Goal: Task Accomplishment & Management: Use online tool/utility

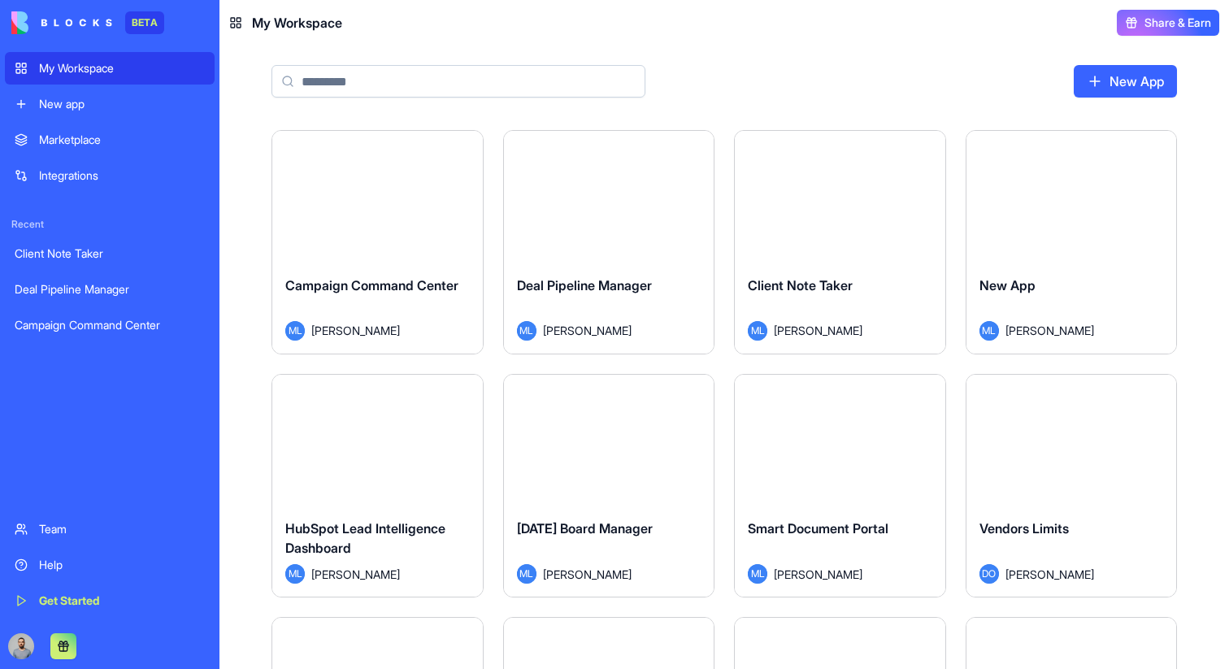
click at [624, 276] on div "Deal Pipeline Manager" at bounding box center [609, 299] width 185 height 46
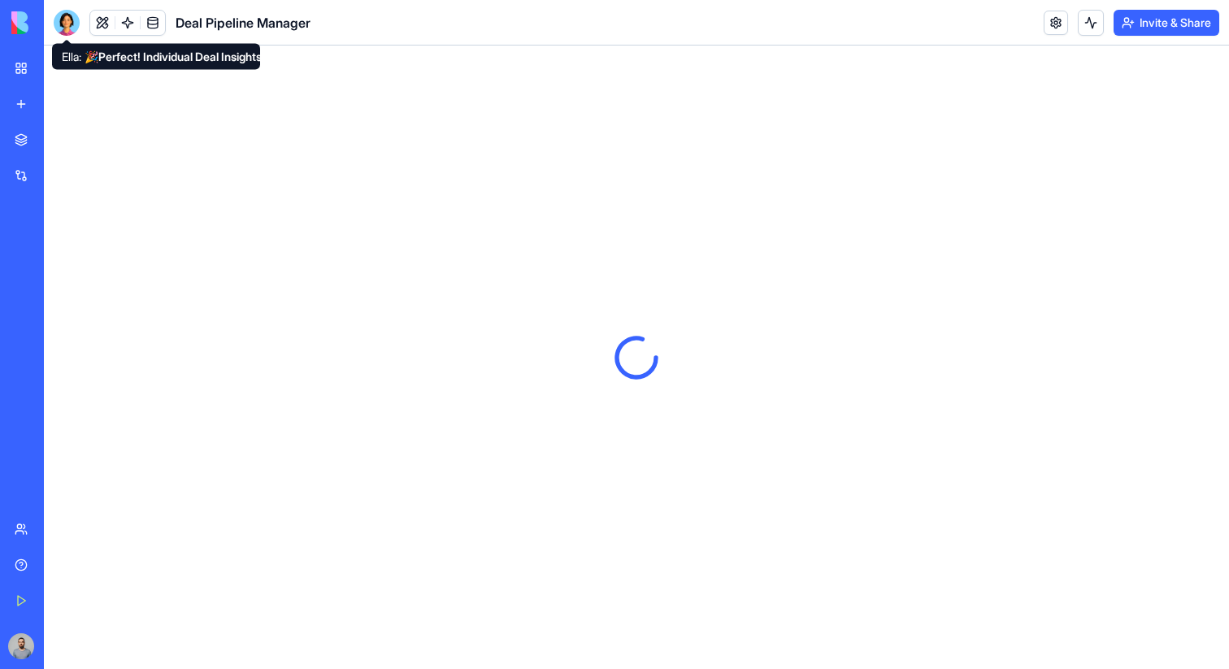
click at [64, 27] on div at bounding box center [67, 23] width 26 height 26
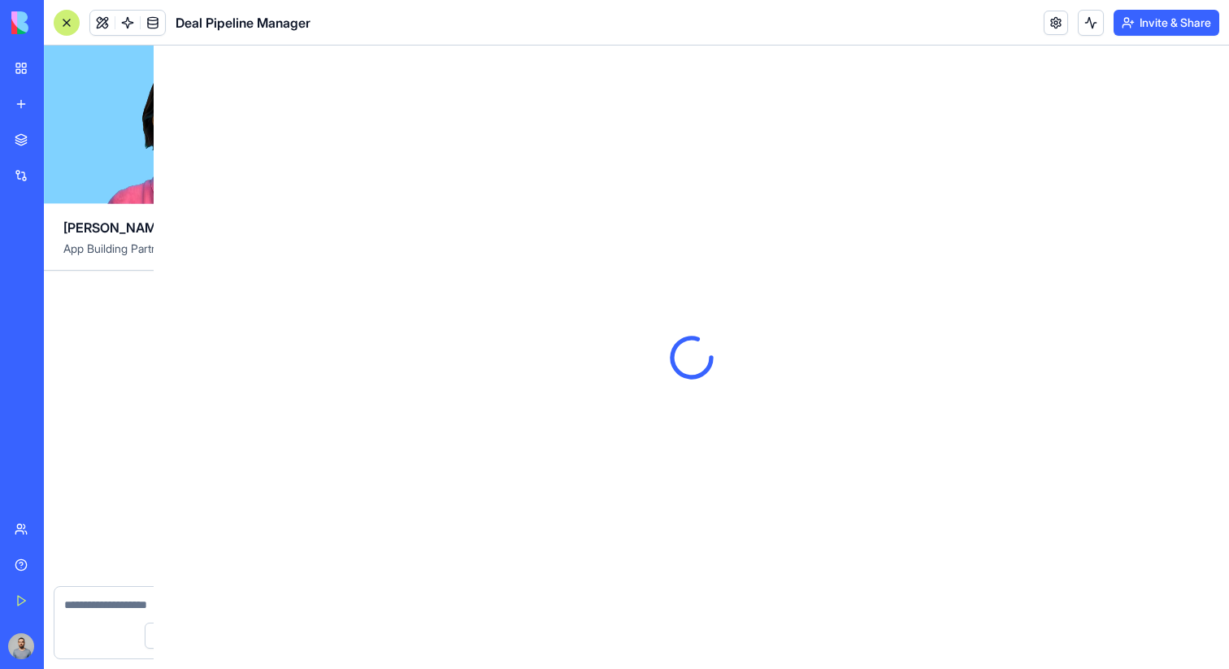
scroll to position [5429, 0]
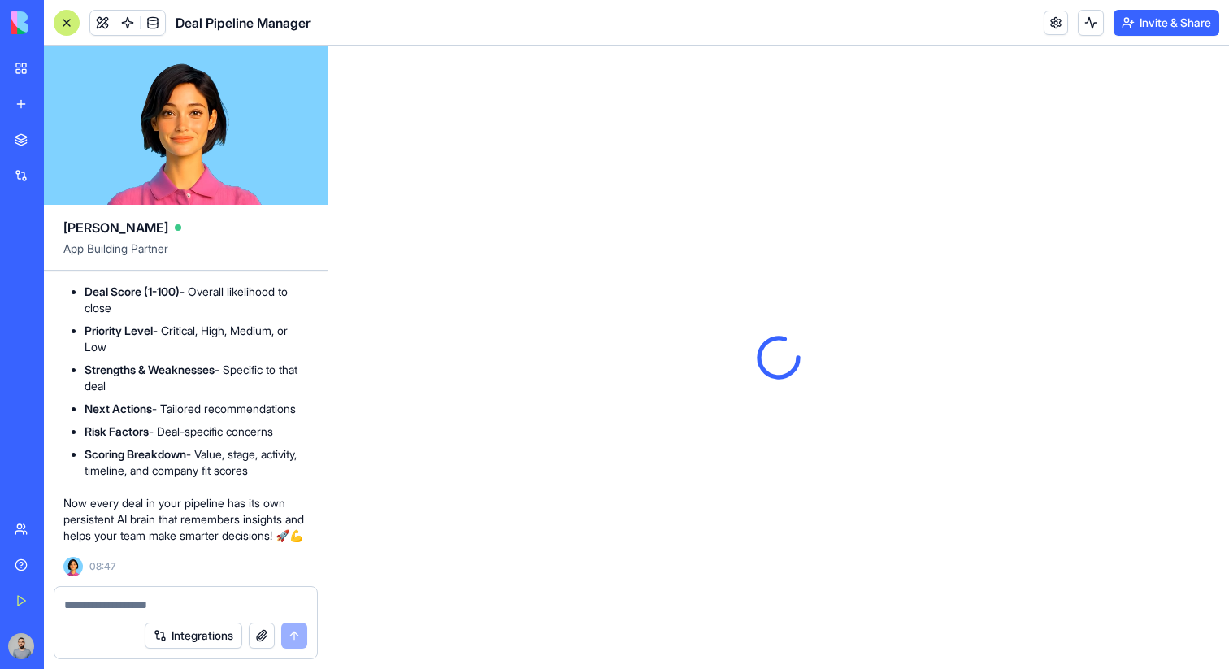
click at [136, 591] on div at bounding box center [185, 600] width 263 height 26
click at [136, 592] on div at bounding box center [185, 600] width 263 height 26
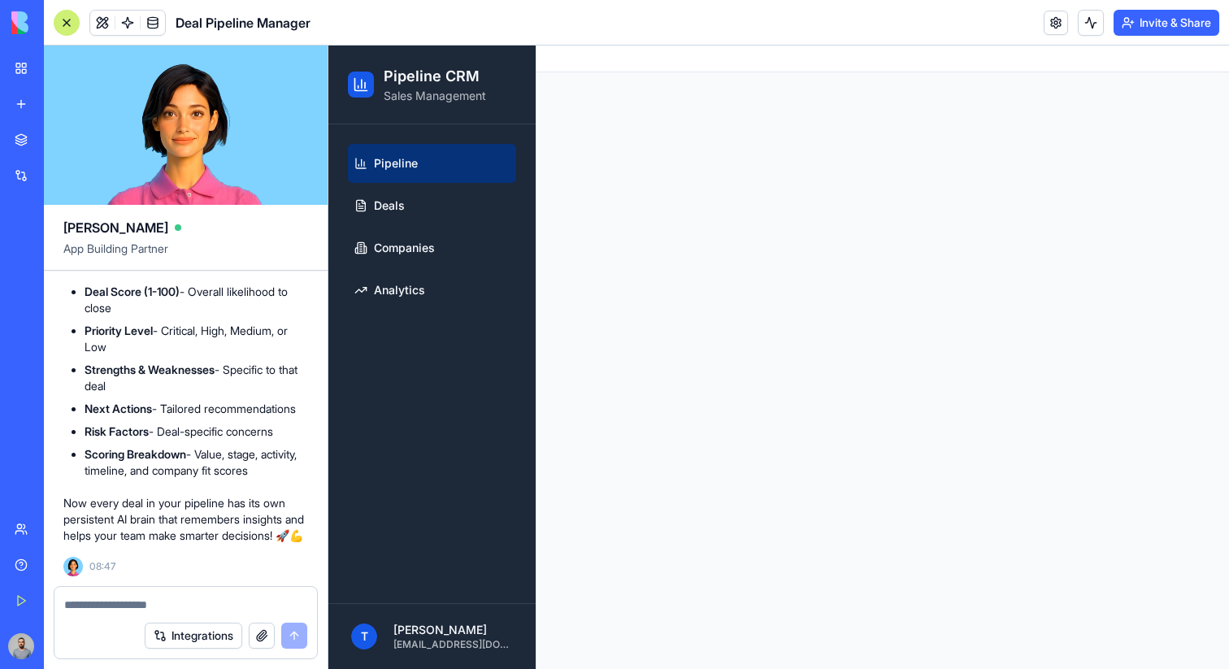
click at [136, 594] on div at bounding box center [185, 600] width 263 height 26
click at [136, 602] on textarea at bounding box center [185, 605] width 243 height 16
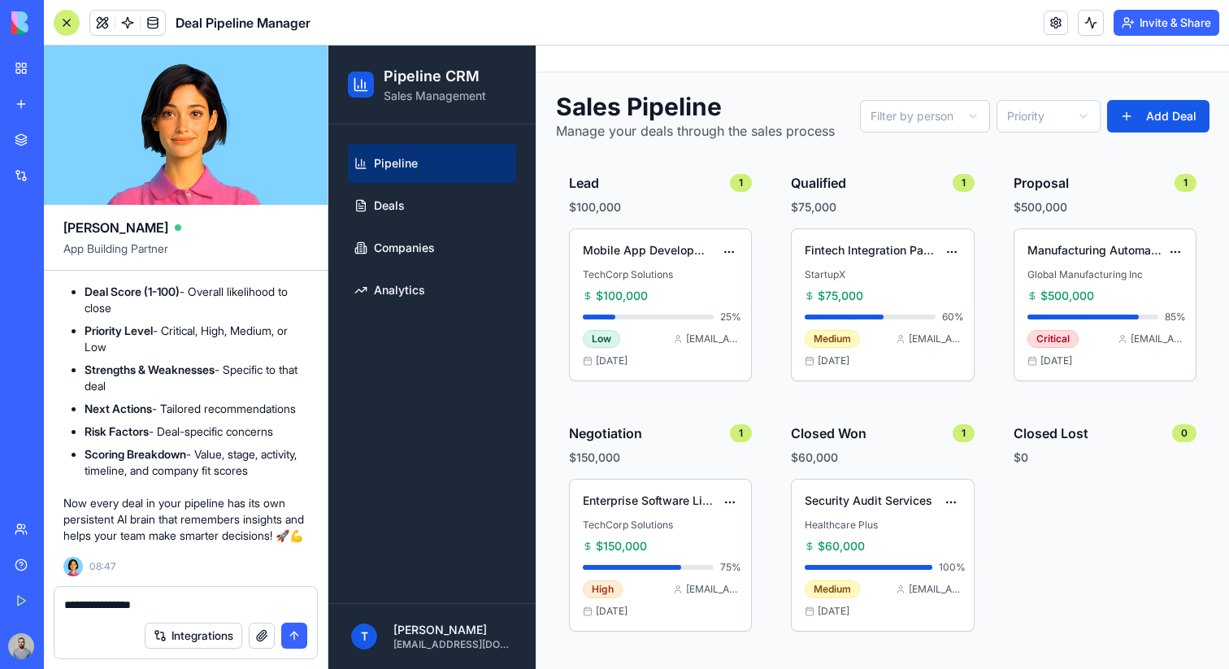
type textarea "**********"
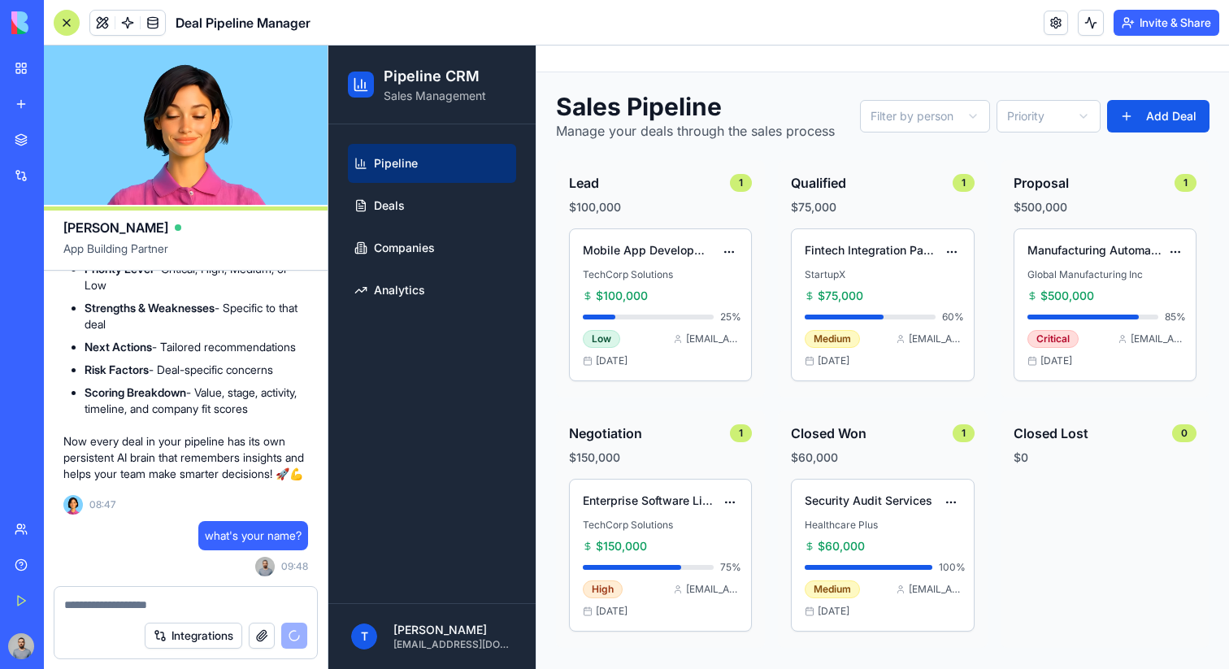
scroll to position [5712, 0]
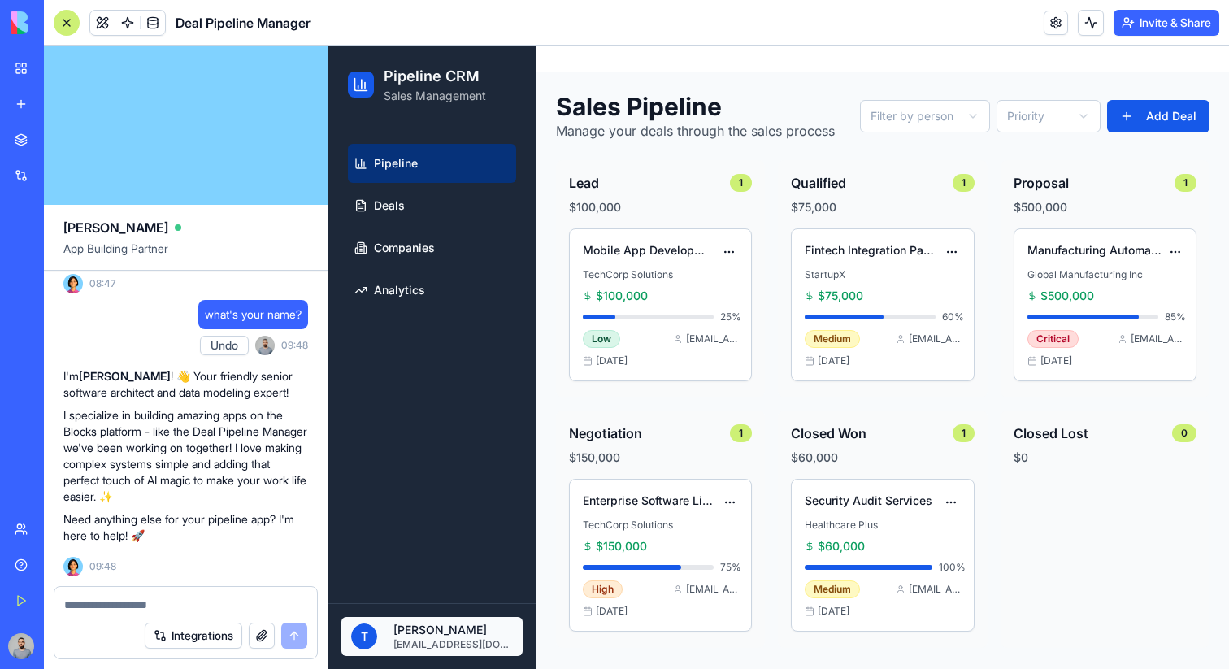
click at [443, 623] on html "Pipeline CRM Sales Management Pipeline Deals Companies Analytics T Tal Haramati…" at bounding box center [778, 358] width 901 height 624
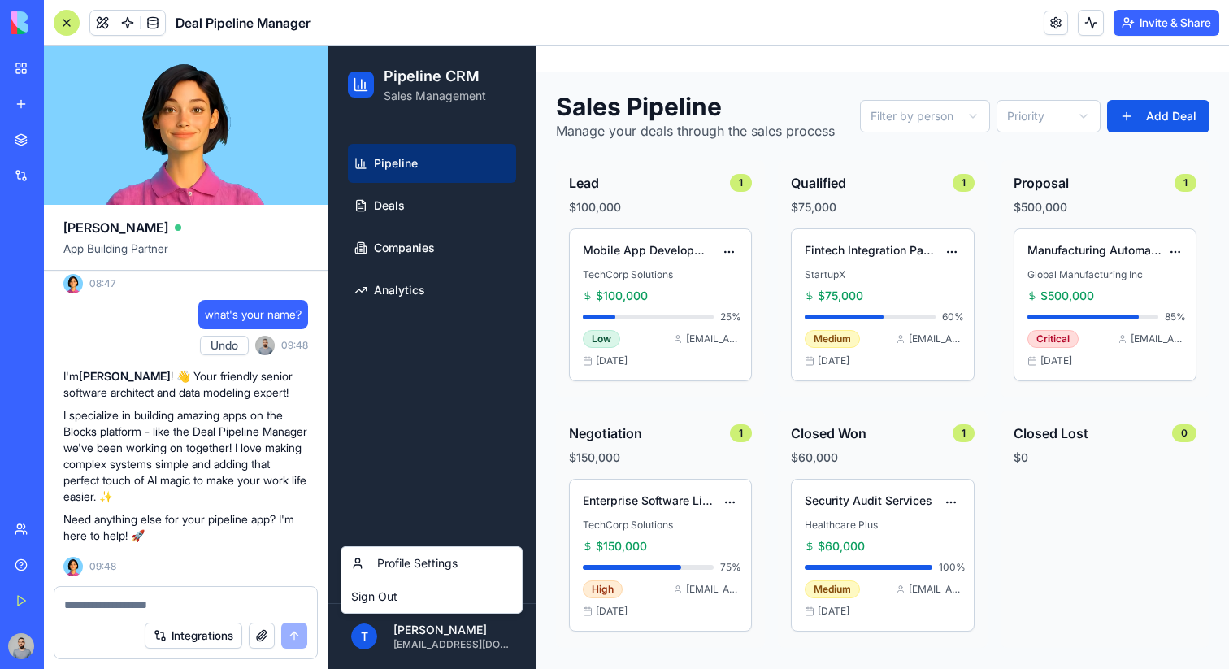
click at [439, 632] on html "Pipeline CRM Sales Management Pipeline Deals Companies Analytics T Tal Haramati…" at bounding box center [778, 358] width 901 height 624
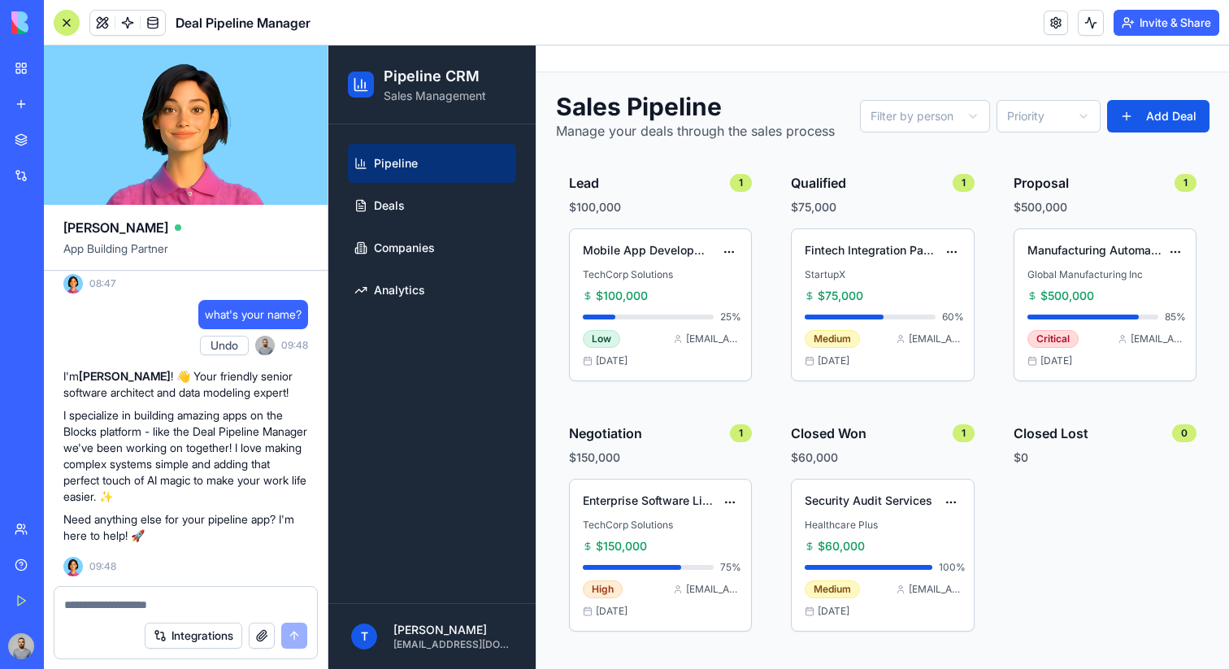
click at [553, 655] on div "Sales Pipeline Manage your deals through the sales process Filter by person Pri…" at bounding box center [883, 369] width 693 height 595
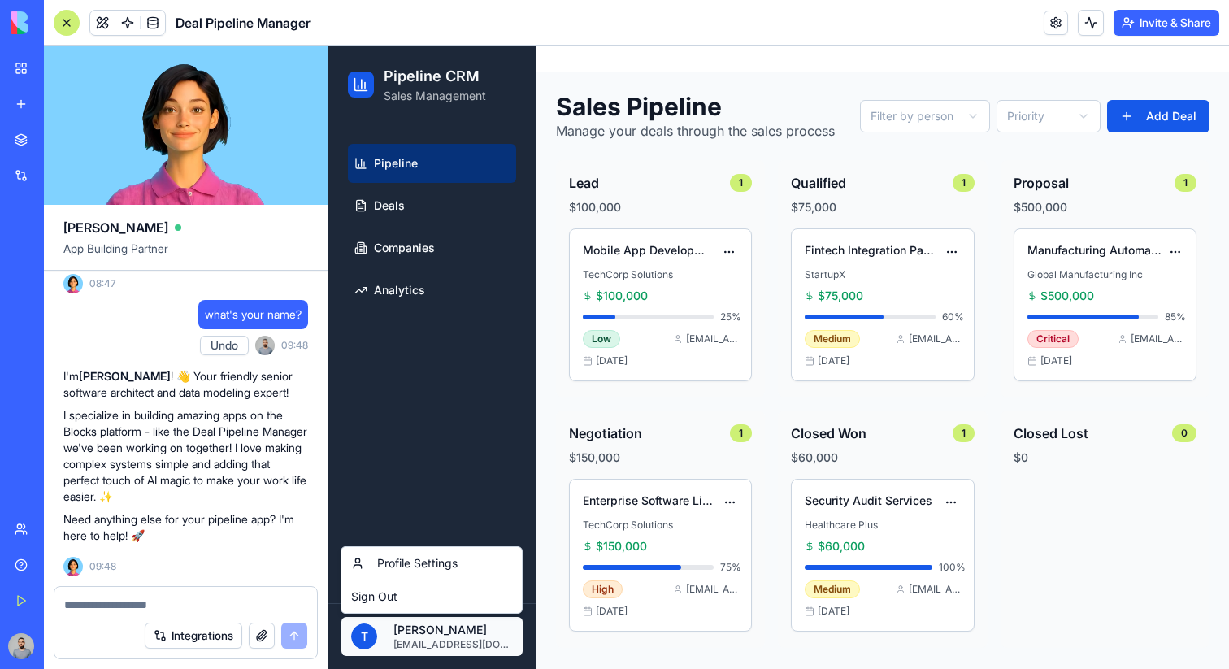
click at [511, 645] on html "Pipeline CRM Sales Management Pipeline Deals Companies Analytics T Tal Haramati…" at bounding box center [778, 358] width 901 height 624
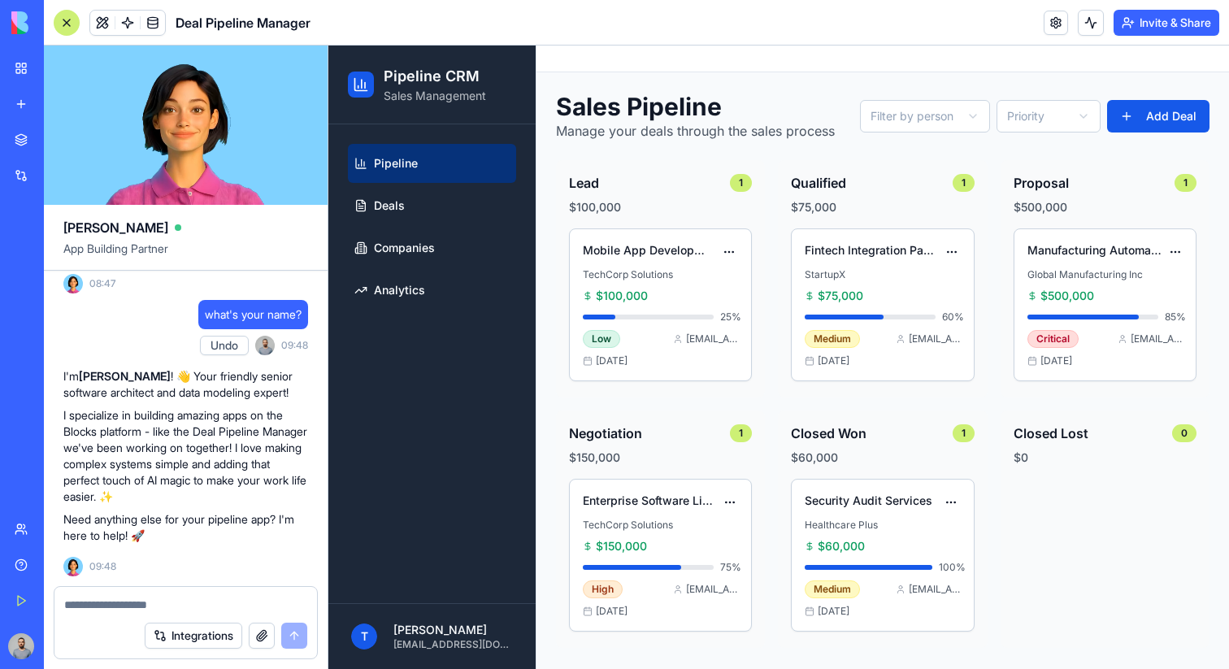
click at [545, 617] on html "Pipeline CRM Sales Management Pipeline Deals Companies Analytics T Tal Haramati…" at bounding box center [778, 358] width 901 height 624
click at [545, 617] on div "Sales Pipeline Manage your deals through the sales process Filter by person Pri…" at bounding box center [883, 369] width 693 height 595
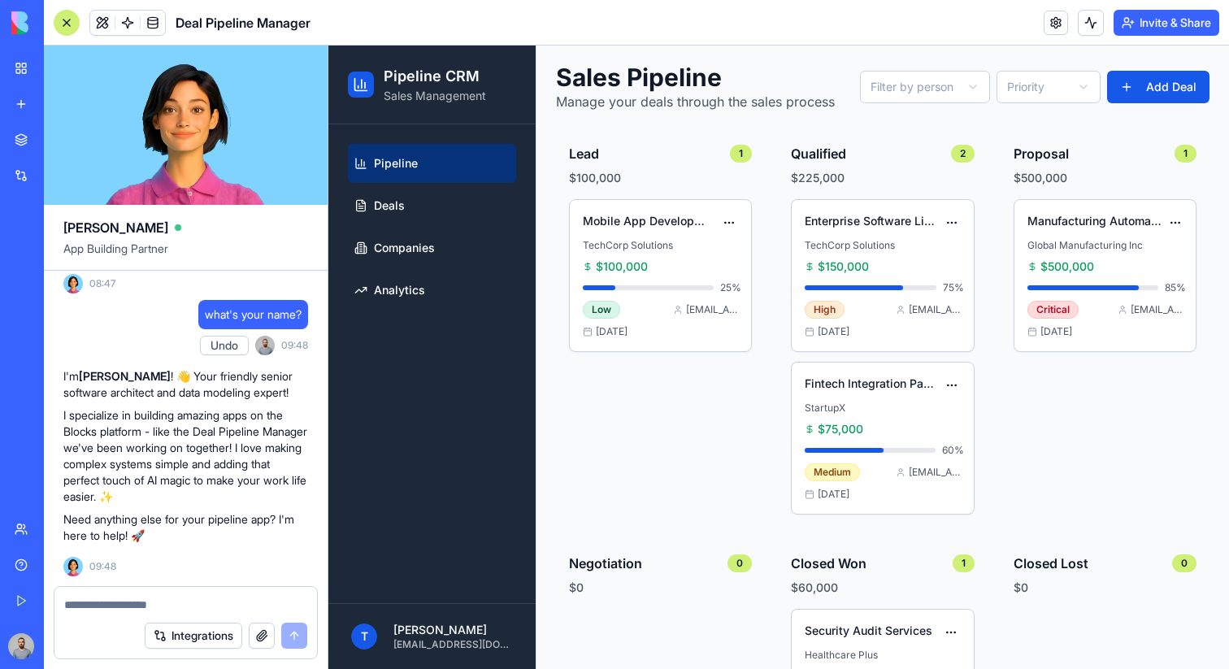
scroll to position [54, 0]
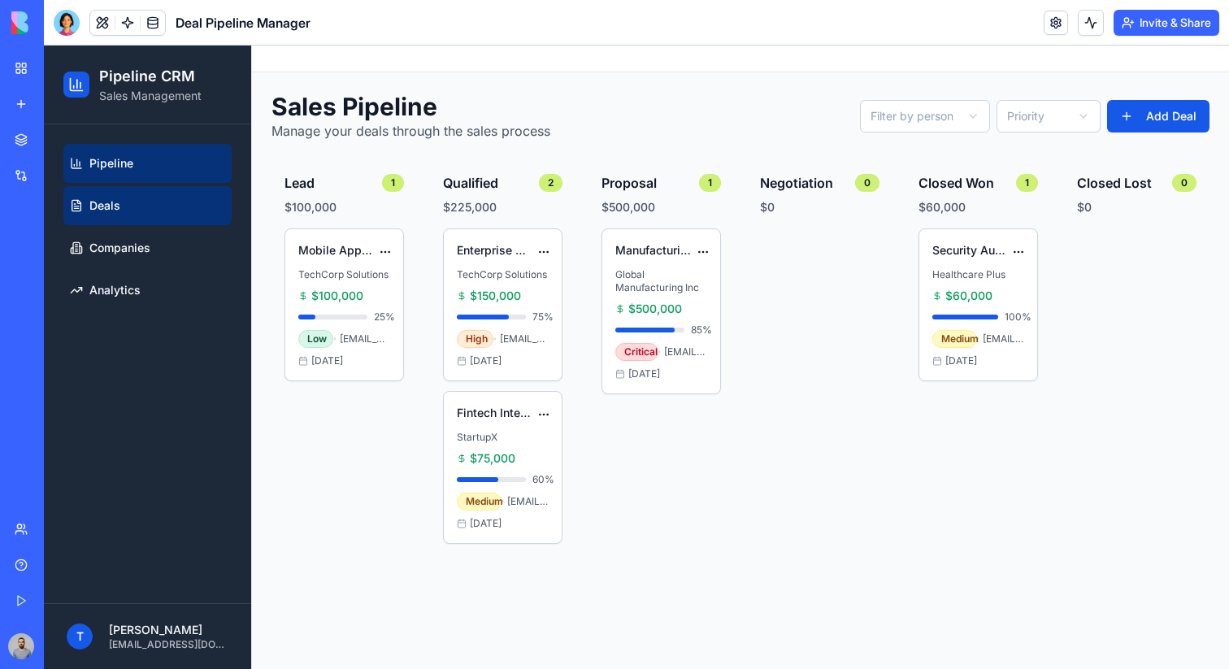
click at [171, 206] on link "Deals" at bounding box center [147, 205] width 168 height 39
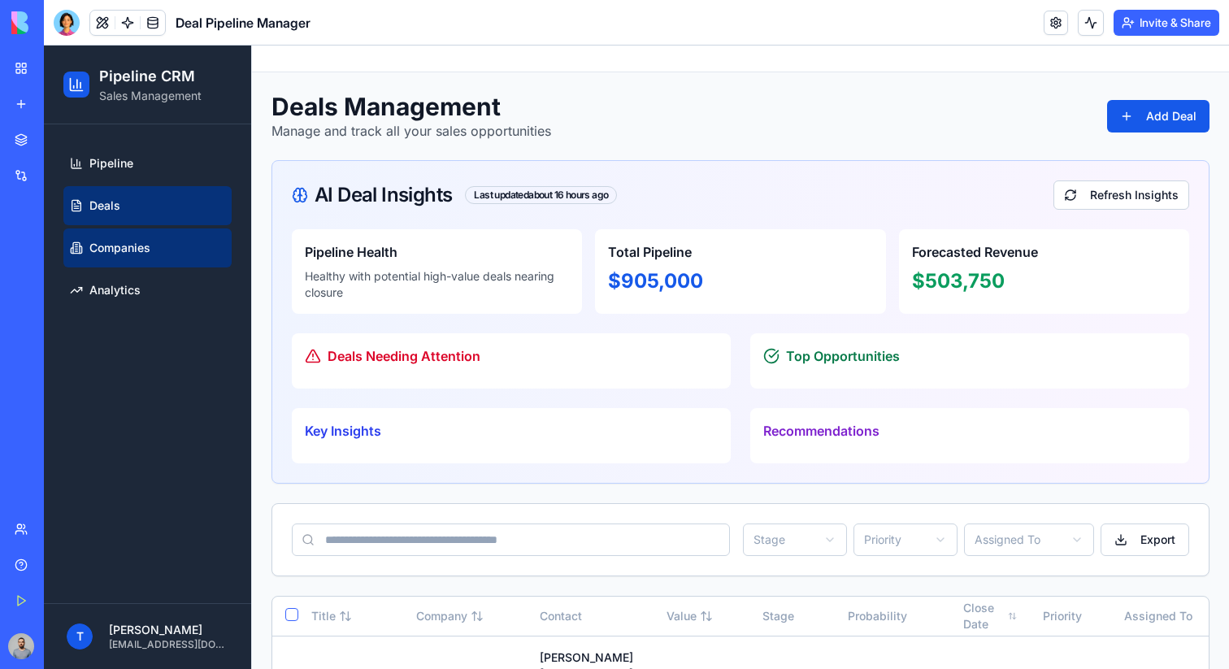
click at [163, 253] on link "Companies" at bounding box center [147, 247] width 168 height 39
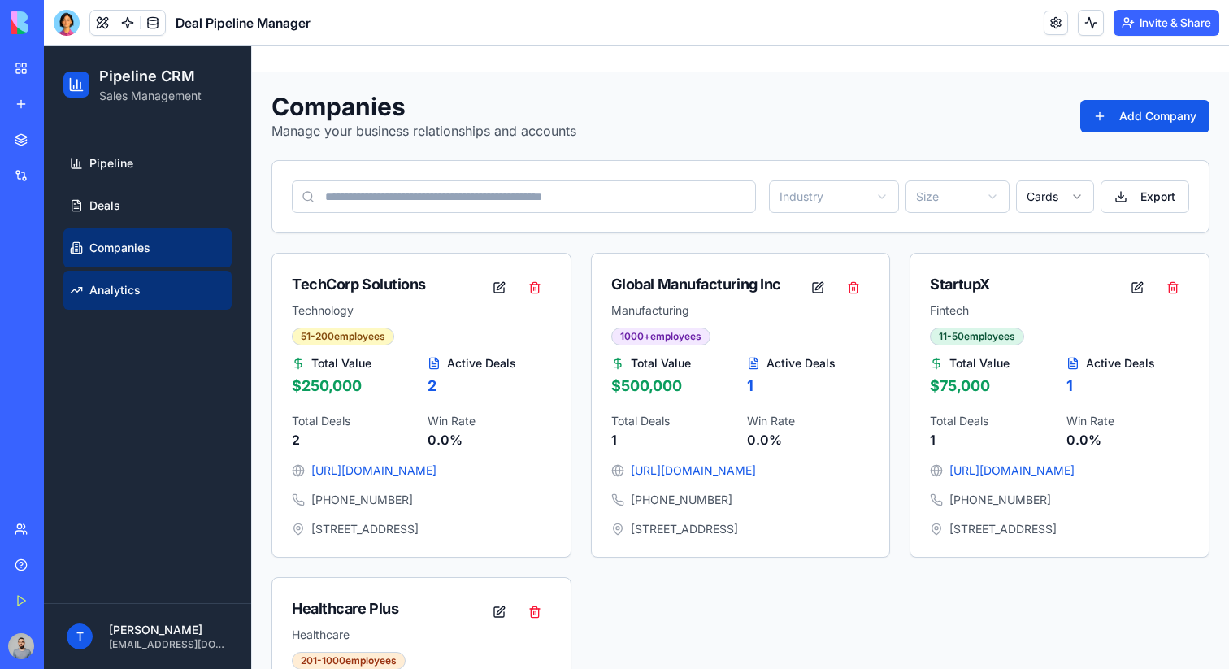
click at [163, 283] on link "Analytics" at bounding box center [147, 290] width 168 height 39
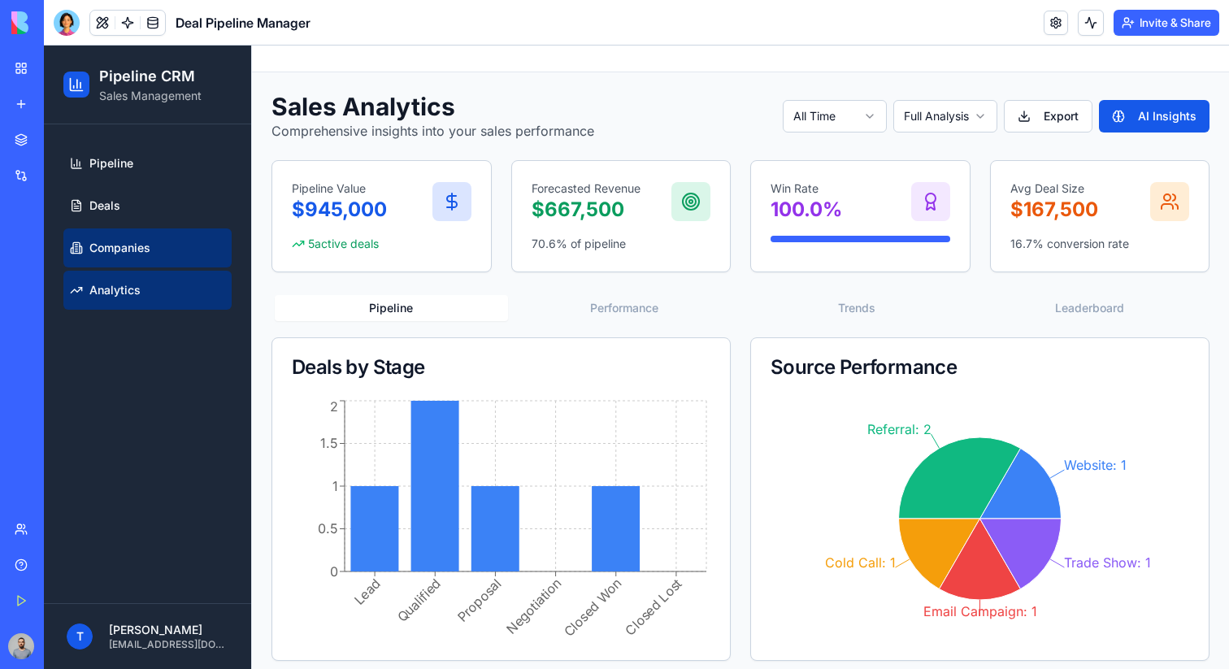
click at [172, 238] on link "Companies" at bounding box center [147, 247] width 168 height 39
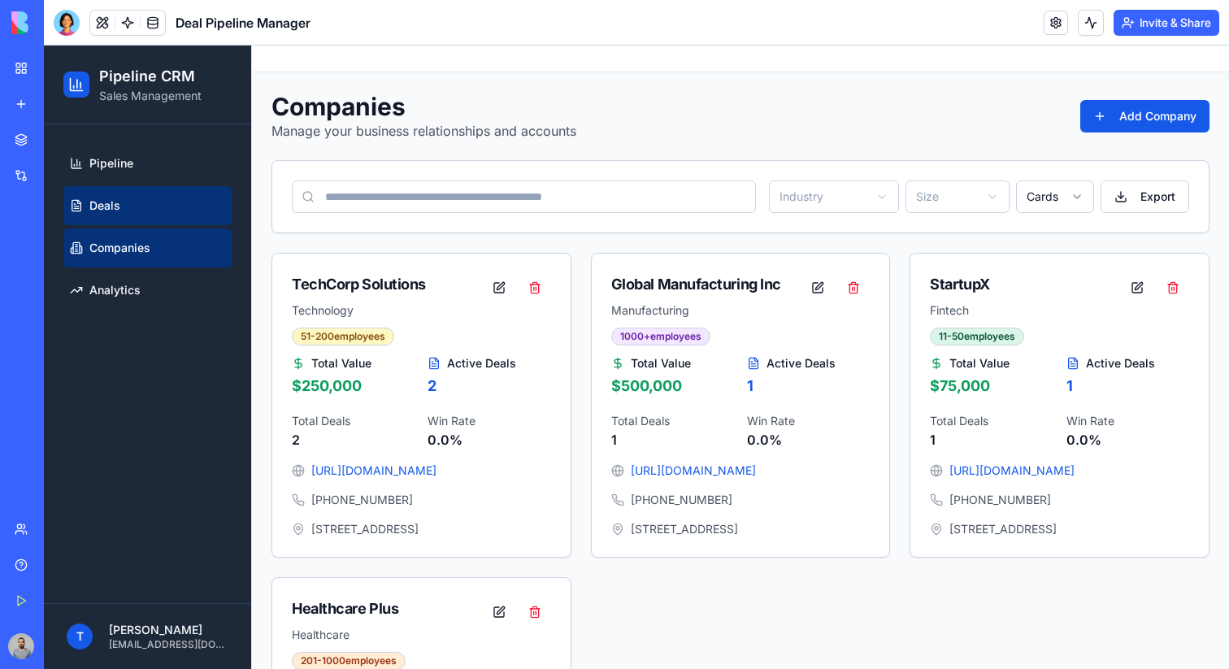
click at [172, 210] on link "Deals" at bounding box center [147, 205] width 168 height 39
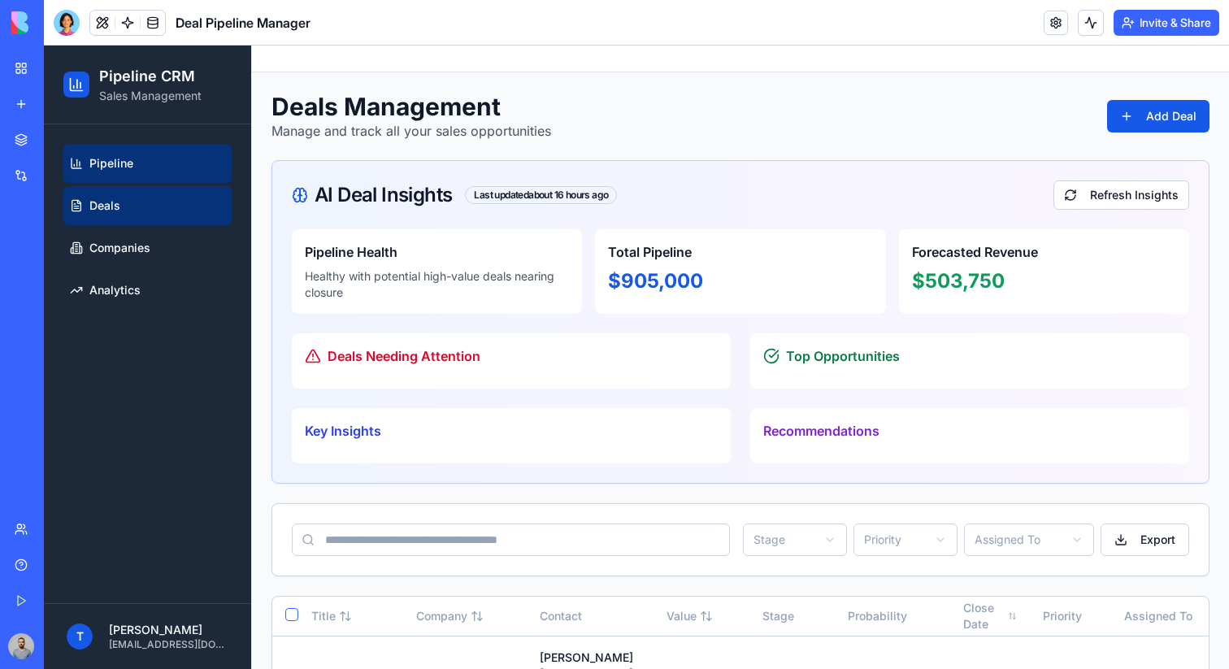
click at [172, 176] on link "Pipeline" at bounding box center [147, 163] width 168 height 39
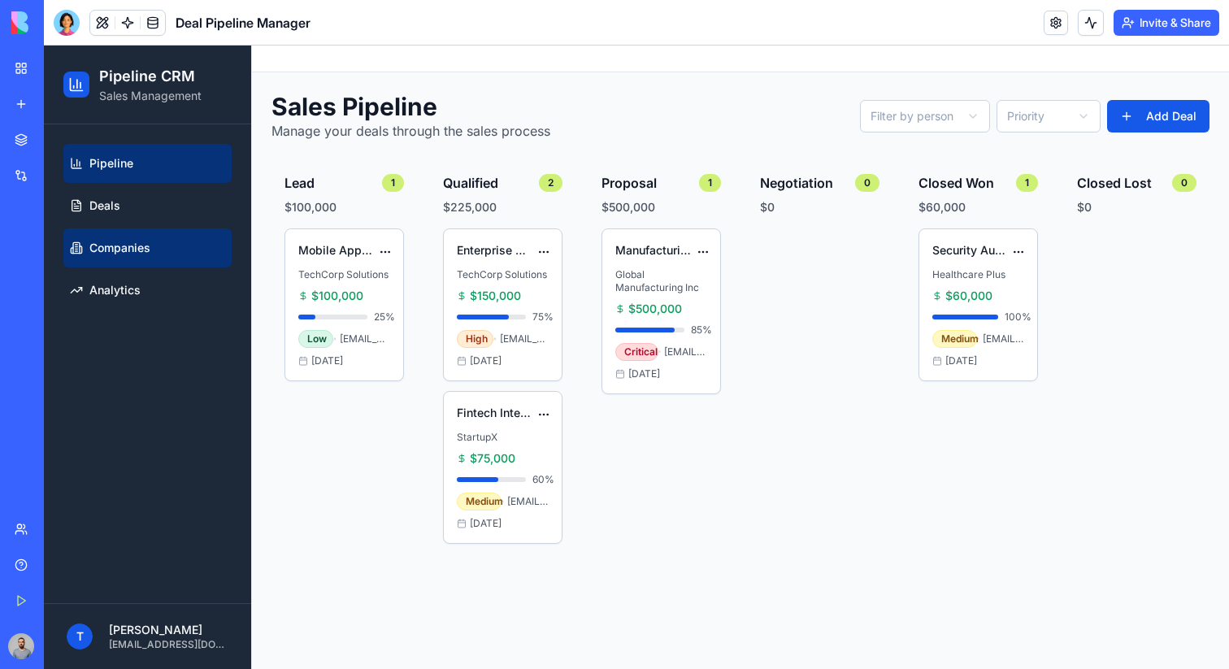
click at [177, 259] on link "Companies" at bounding box center [147, 247] width 168 height 39
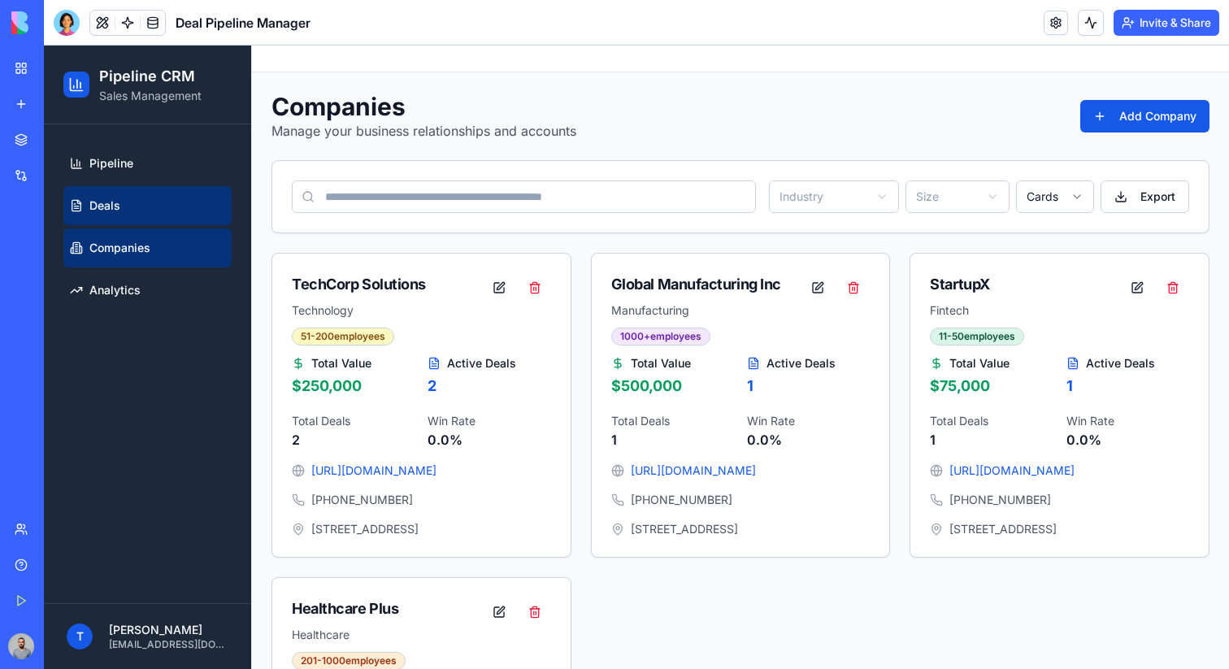
click at [177, 198] on link "Deals" at bounding box center [147, 205] width 168 height 39
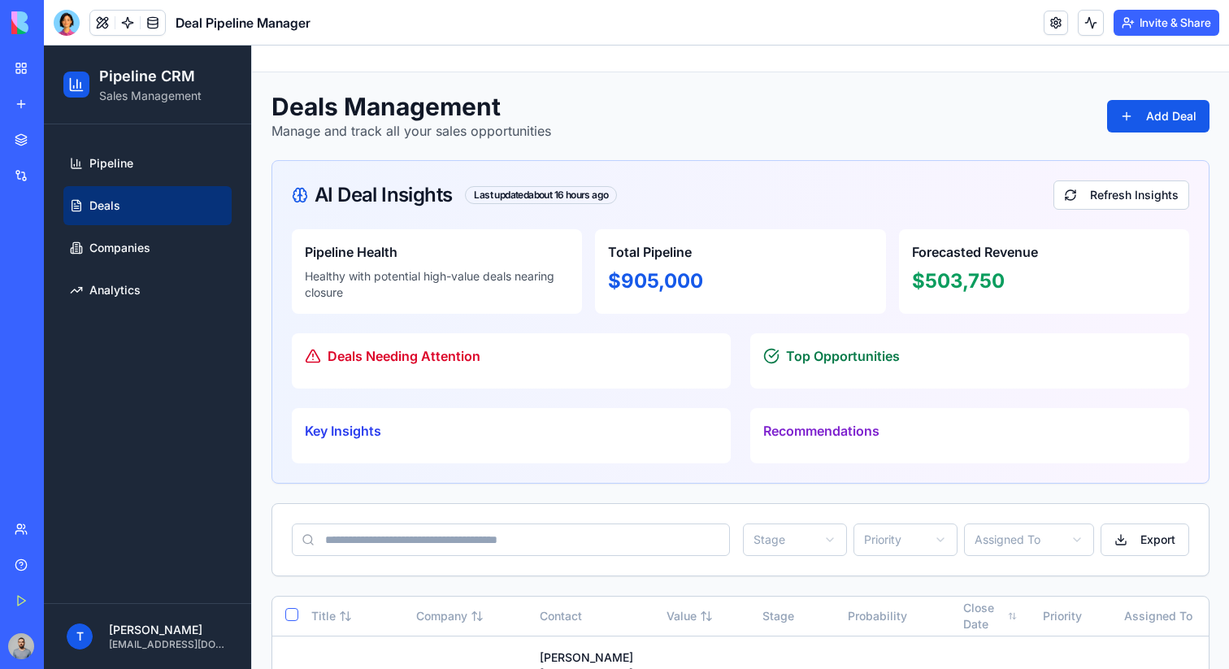
click at [177, 267] on ul "Pipeline Deals Companies Analytics" at bounding box center [147, 227] width 168 height 166
click at [177, 292] on link "Analytics" at bounding box center [147, 290] width 168 height 39
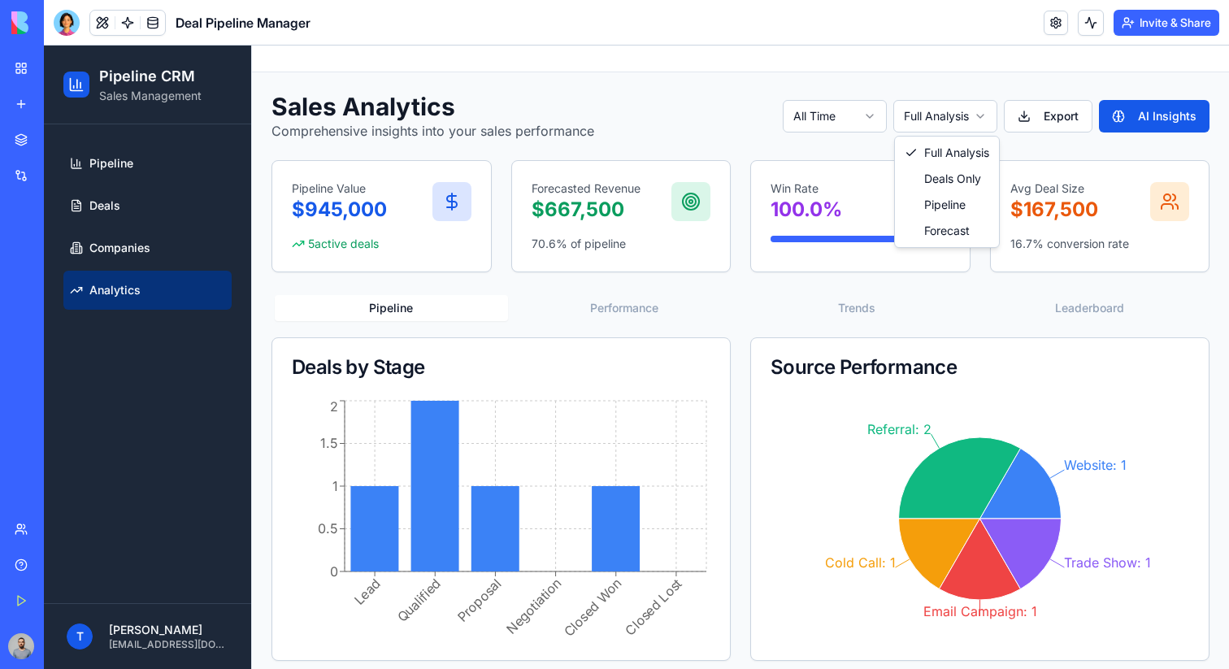
click at [949, 120] on html "Pipeline CRM Sales Management Pipeline Deals Companies Analytics T Tal Haramati…" at bounding box center [636, 363] width 1185 height 635
click at [1046, 109] on button "Export" at bounding box center [1048, 116] width 89 height 33
click at [1003, 82] on div "Sales Analytics Comprehensive insights into your sales performance All Time Ful…" at bounding box center [740, 376] width 977 height 608
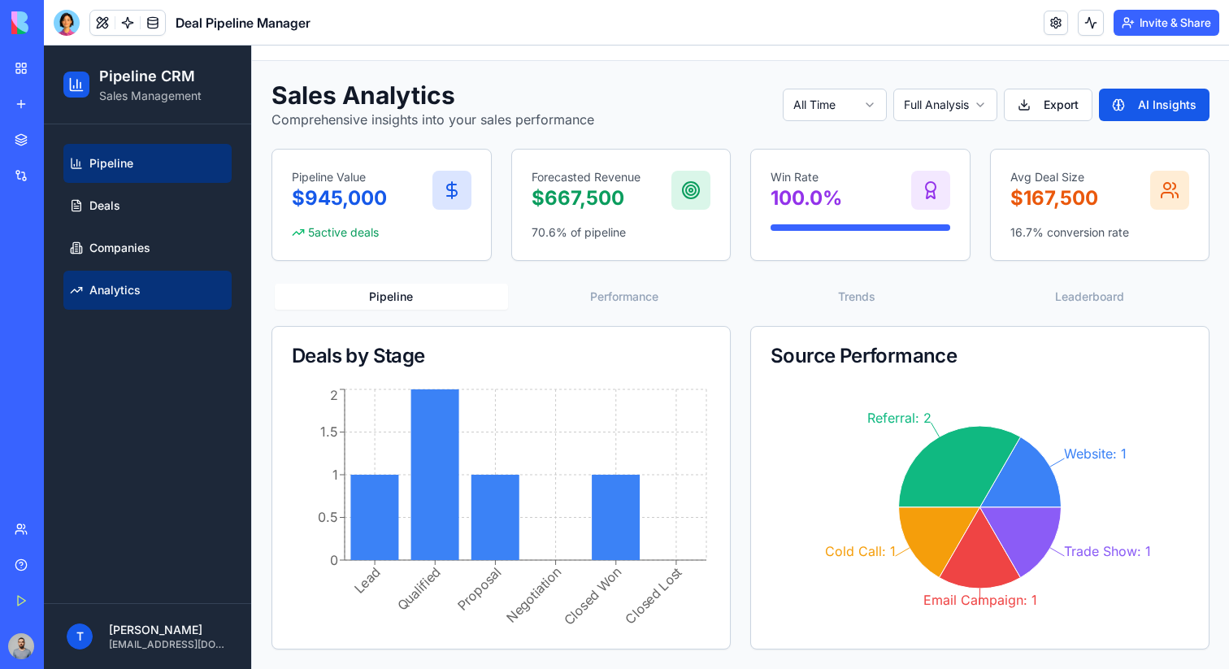
click at [163, 165] on link "Pipeline" at bounding box center [147, 163] width 168 height 39
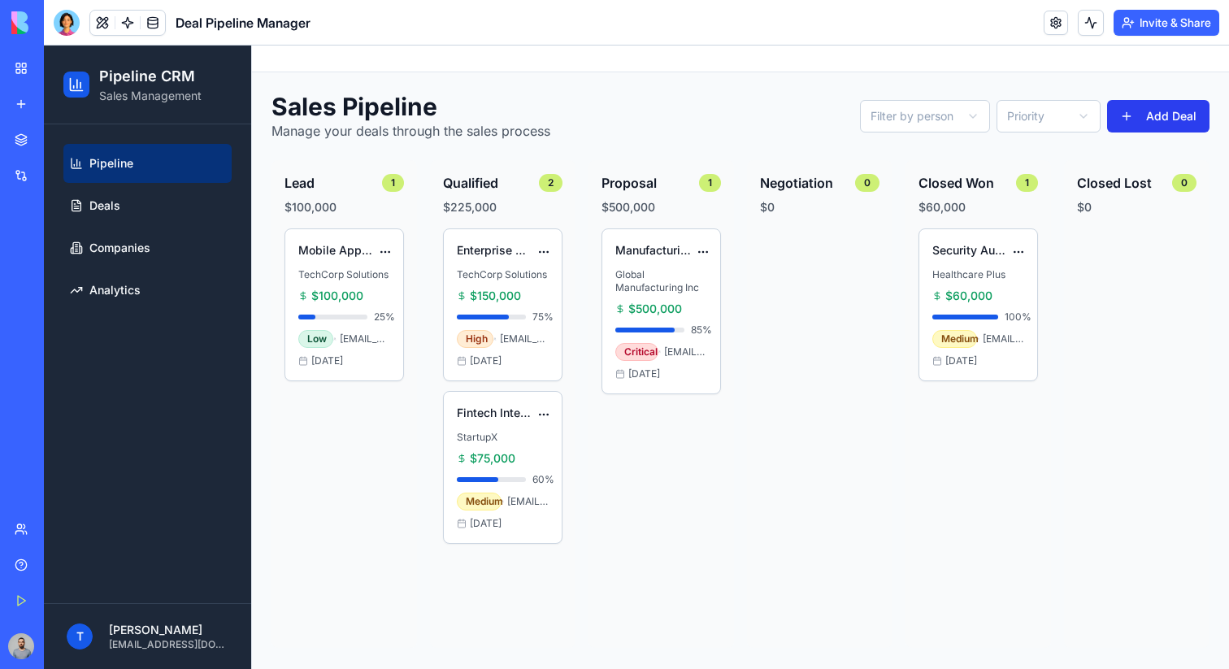
click at [1113, 110] on button "Add Deal" at bounding box center [1158, 116] width 102 height 33
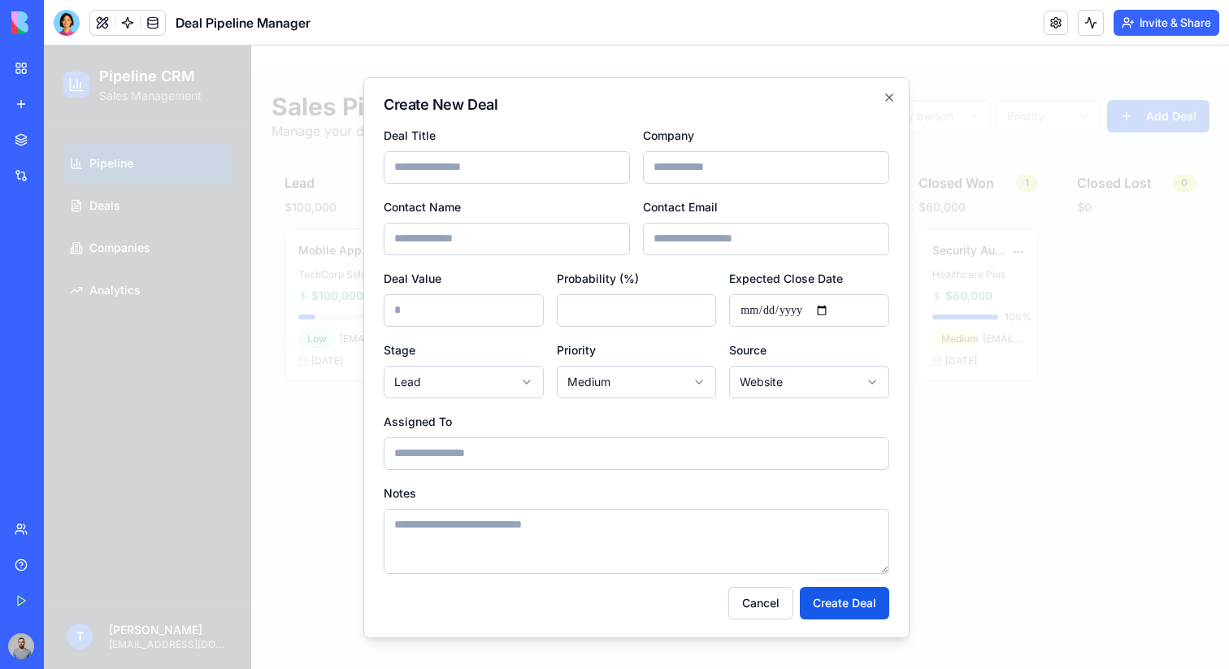
click at [1004, 164] on div at bounding box center [636, 358] width 1185 height 624
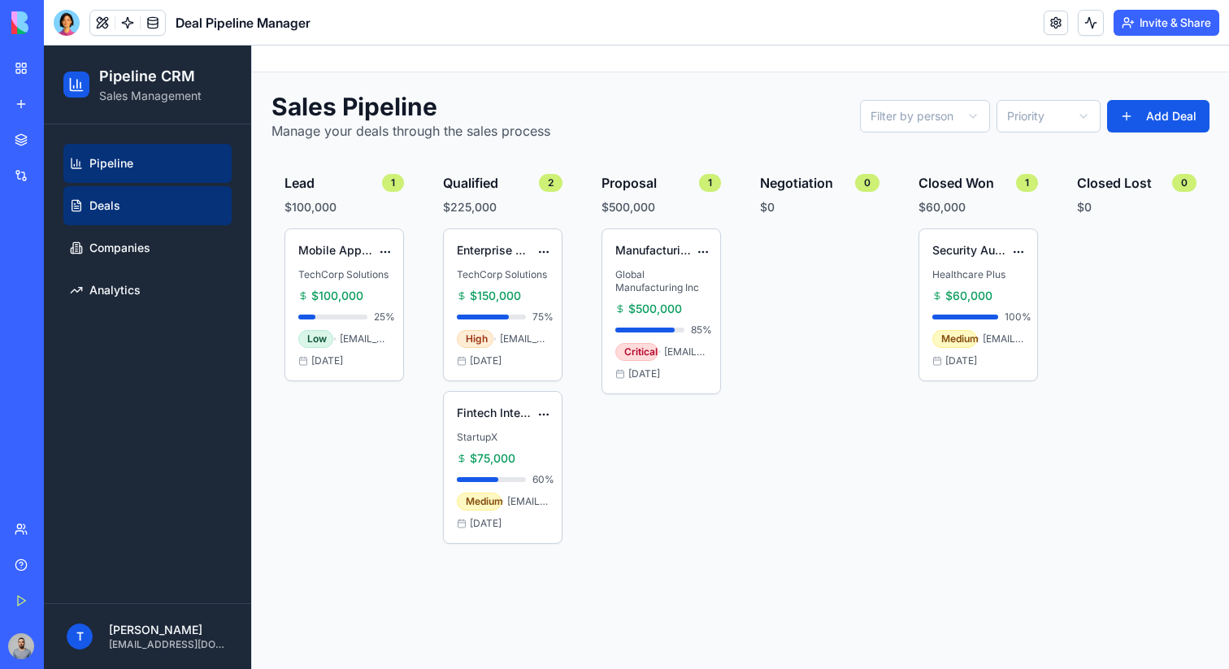
click at [98, 188] on link "Deals" at bounding box center [147, 205] width 168 height 39
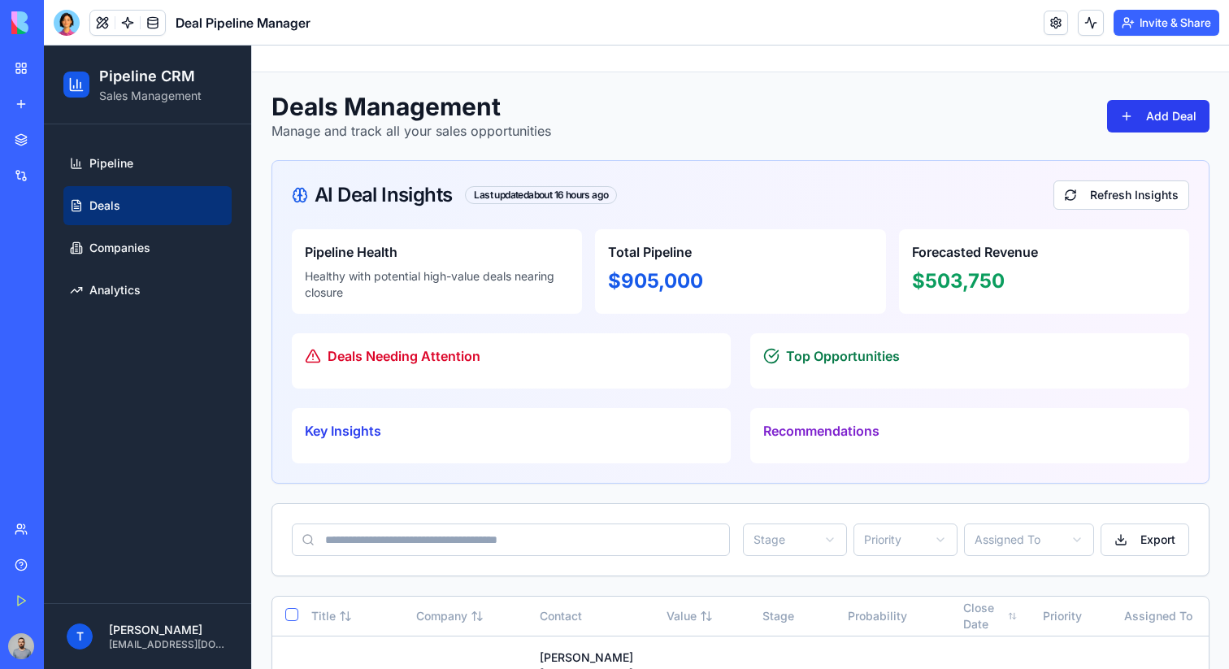
click at [1151, 124] on button "Add Deal" at bounding box center [1158, 116] width 102 height 33
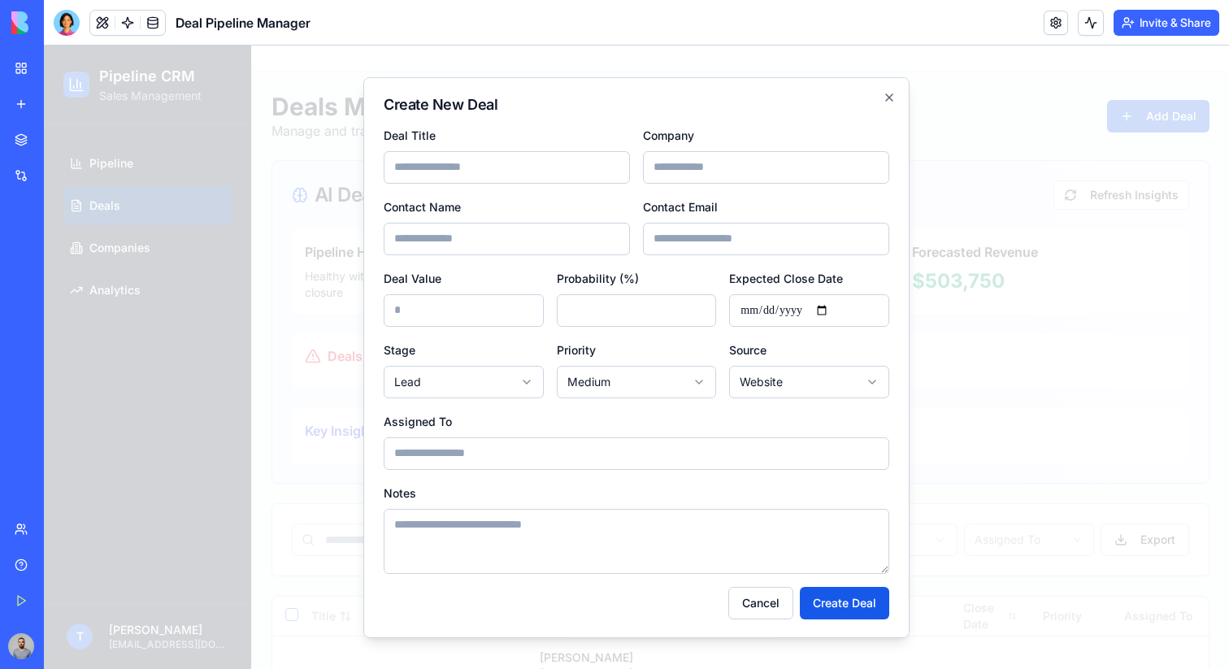
click at [1136, 180] on div at bounding box center [636, 358] width 1185 height 624
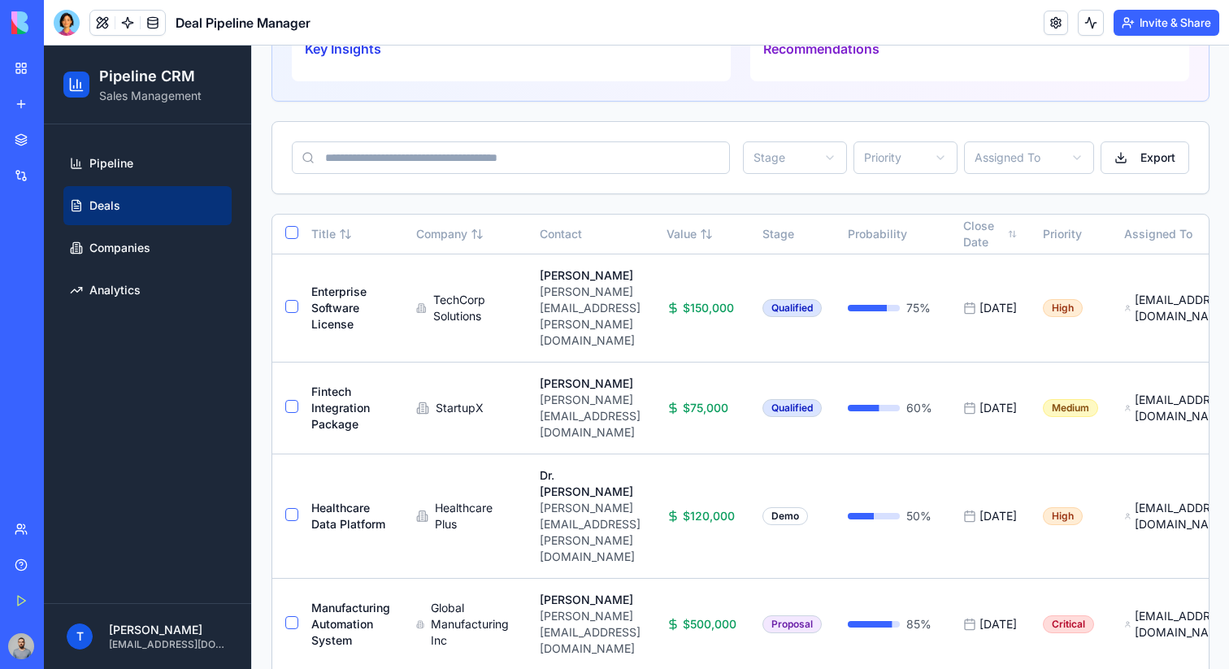
scroll to position [440, 0]
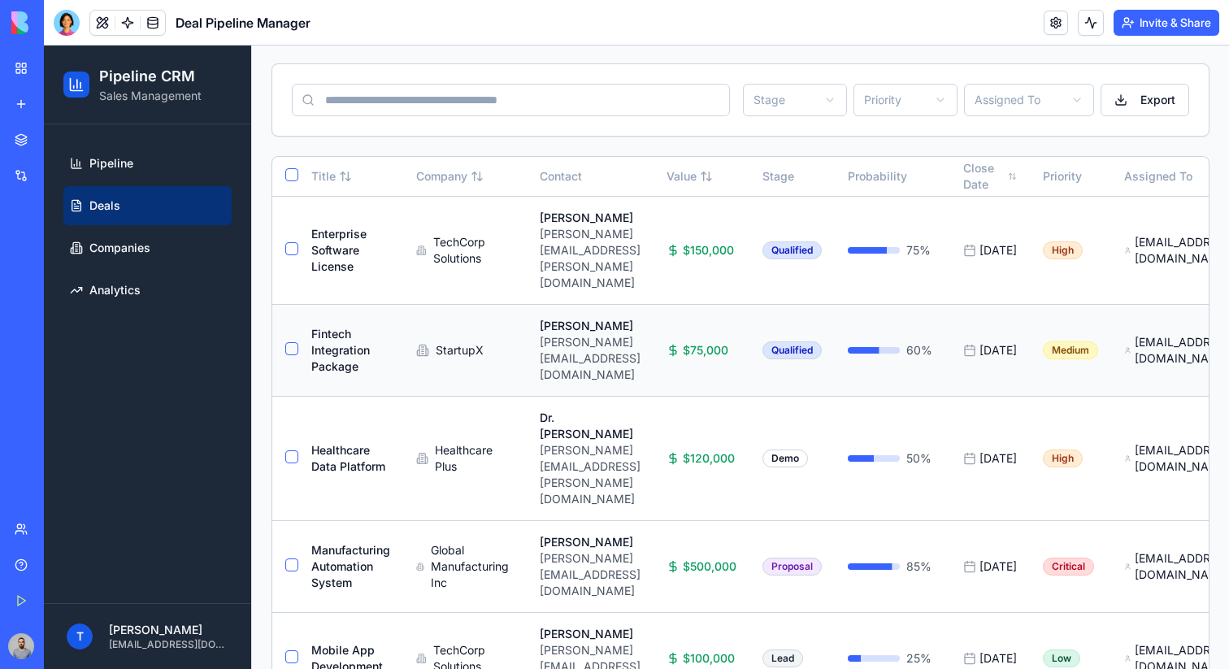
click at [654, 327] on td "Mike Chen mike@startupx.io" at bounding box center [590, 350] width 127 height 92
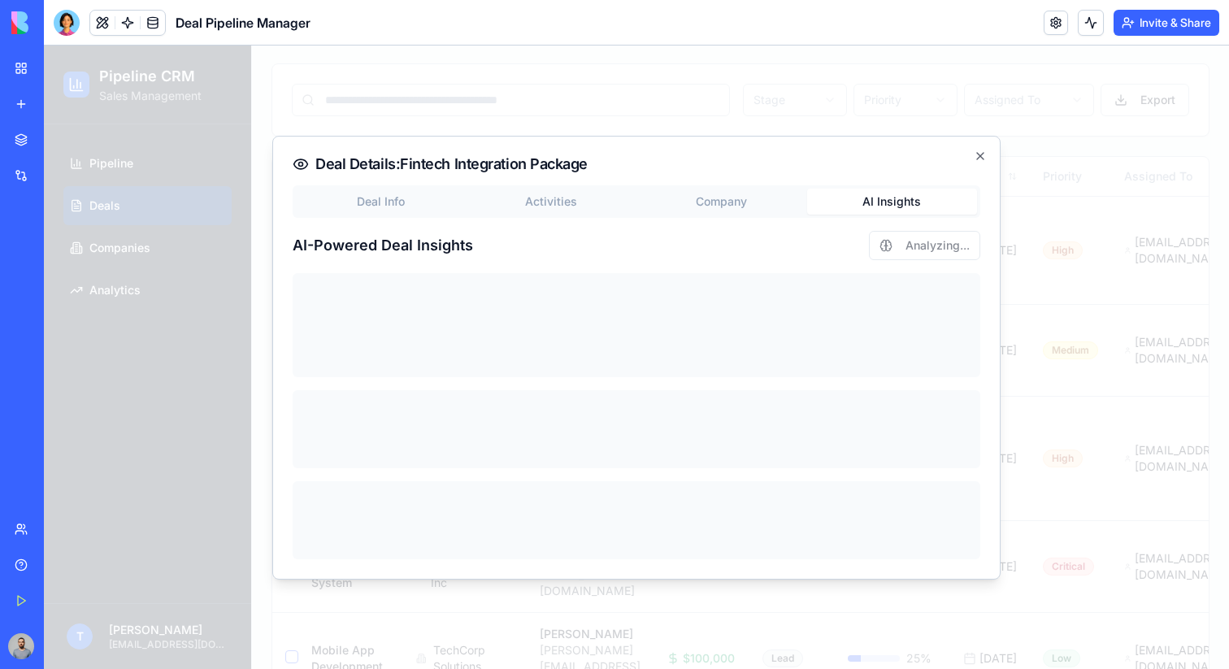
click at [884, 196] on button "AI Insights" at bounding box center [892, 202] width 171 height 26
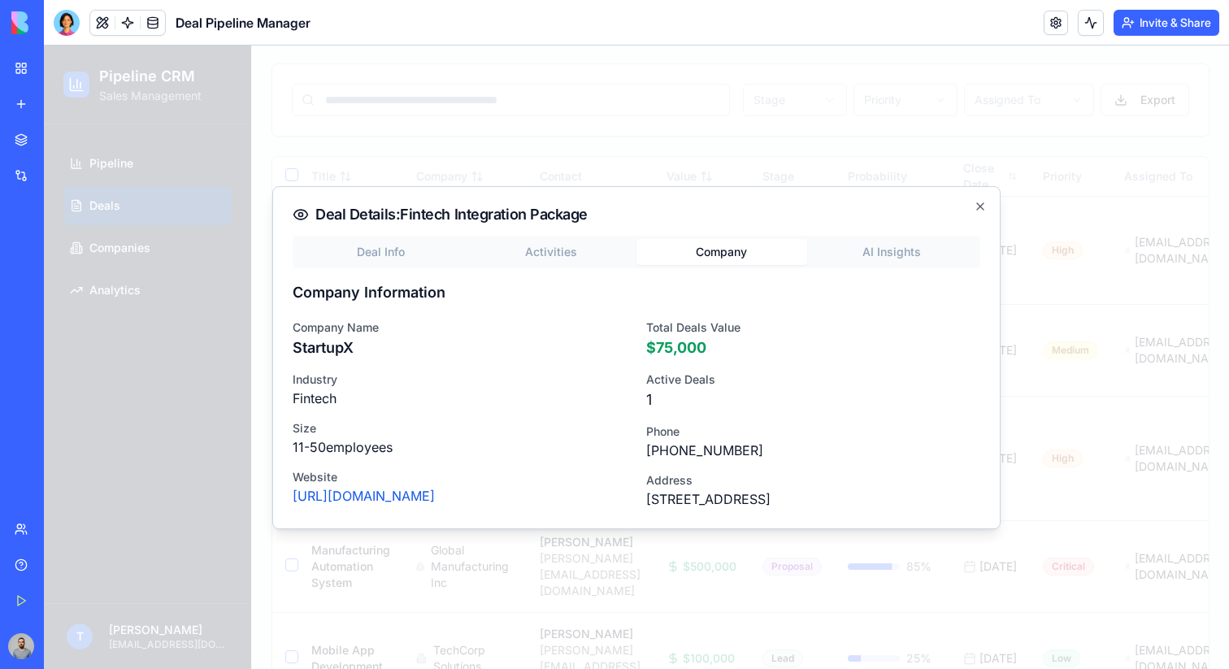
click at [705, 206] on div "Deal Details: Fintech Integration Package Deal Info Activities Company AI Insig…" at bounding box center [636, 357] width 728 height 343
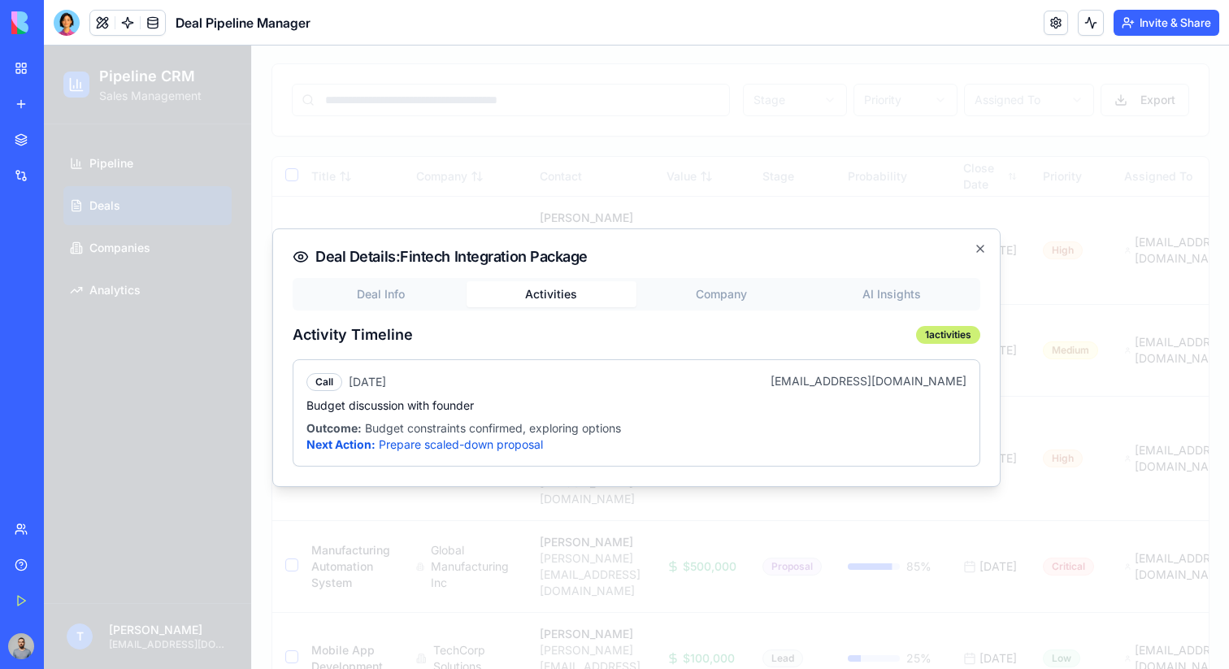
click at [583, 262] on div "Deal Details: Fintech Integration Package Deal Info Activities Company AI Insig…" at bounding box center [636, 357] width 728 height 259
click at [631, 163] on div at bounding box center [636, 358] width 1185 height 624
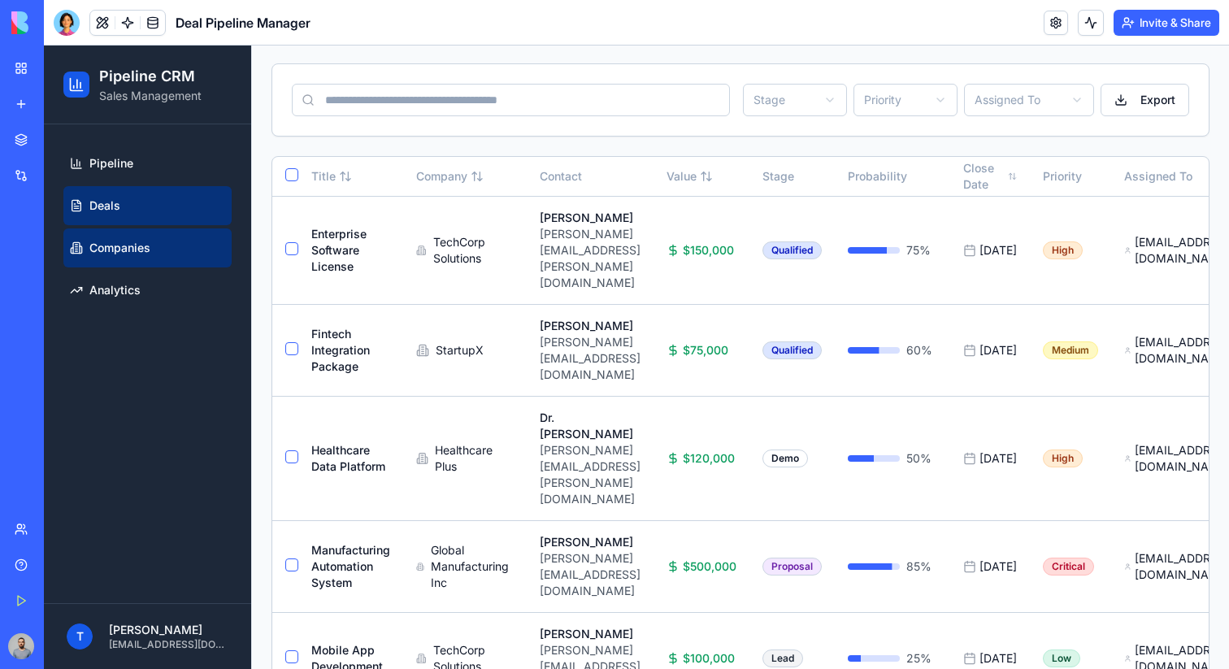
click at [167, 251] on link "Companies" at bounding box center [147, 247] width 168 height 39
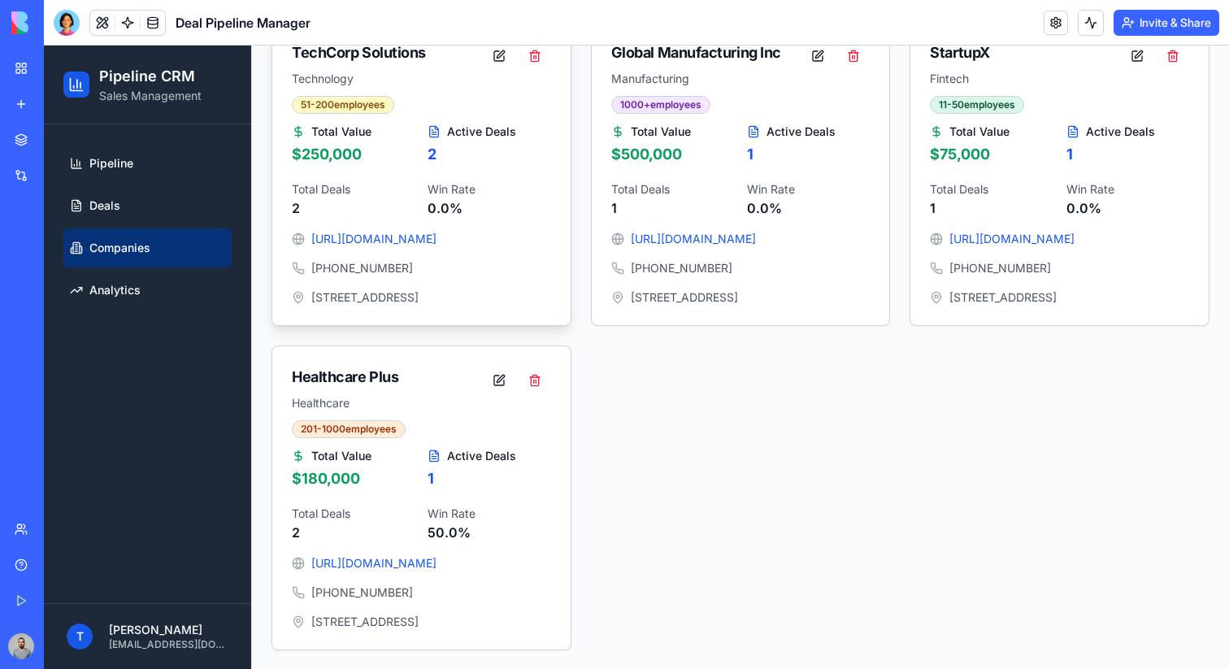
click at [432, 237] on div "https://techcorp.com" at bounding box center [421, 239] width 259 height 16
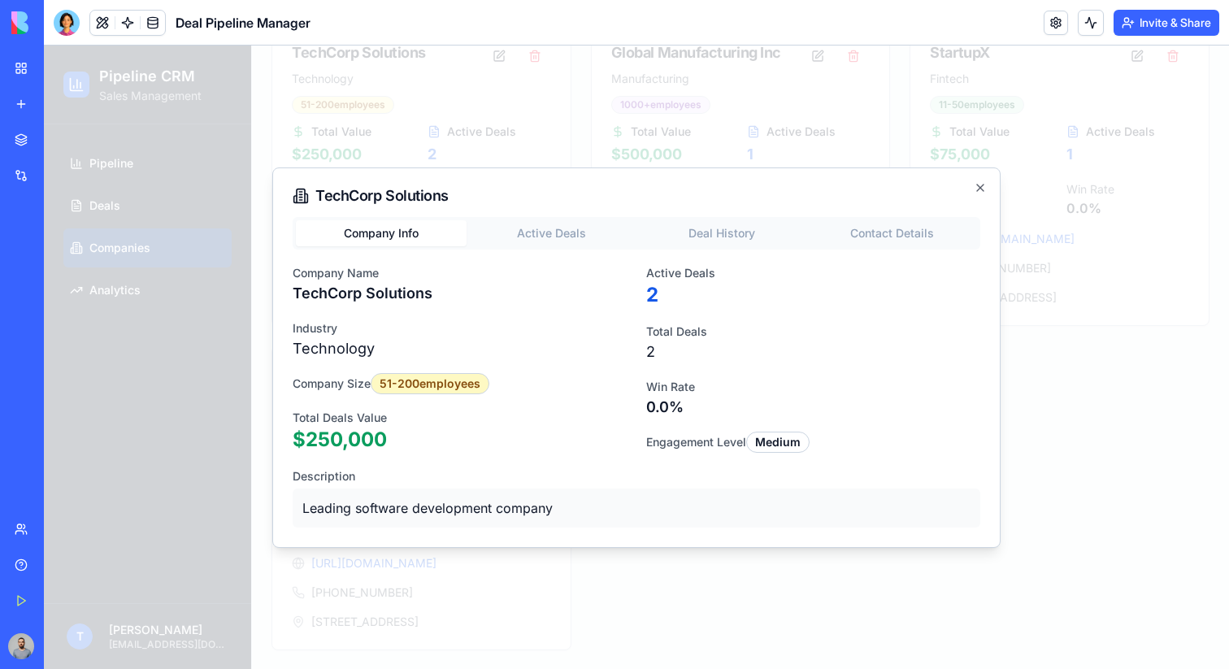
click at [580, 244] on button "Active Deals" at bounding box center [552, 233] width 171 height 26
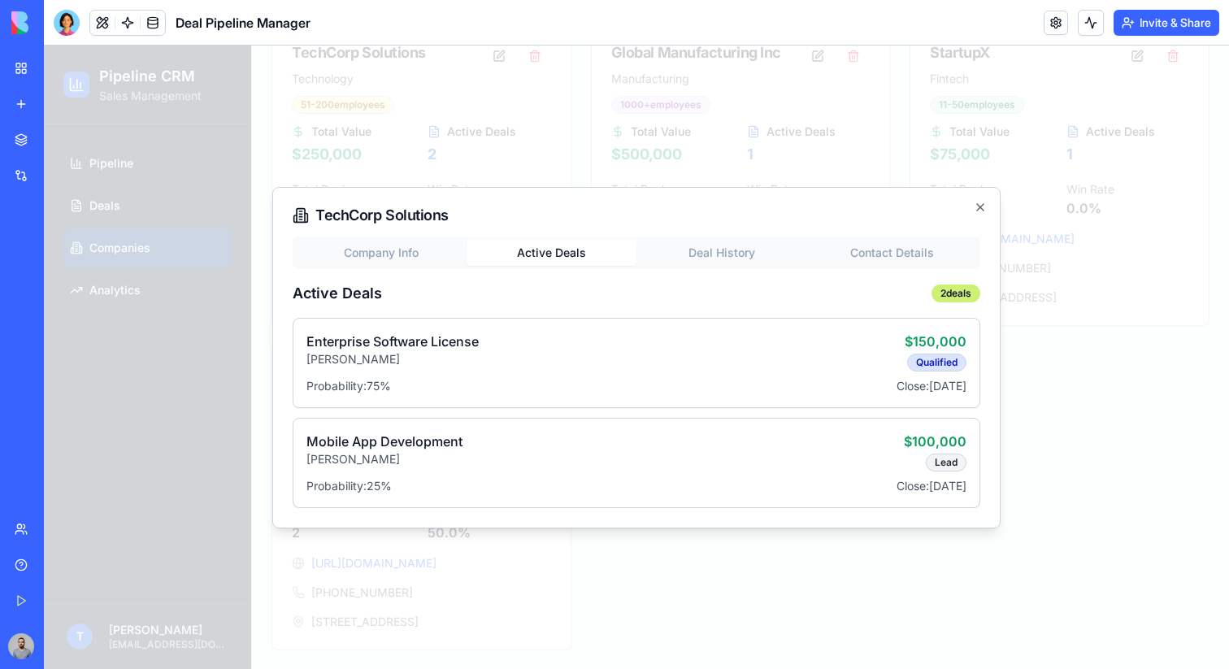
click at [697, 244] on button "Deal History" at bounding box center [722, 253] width 171 height 26
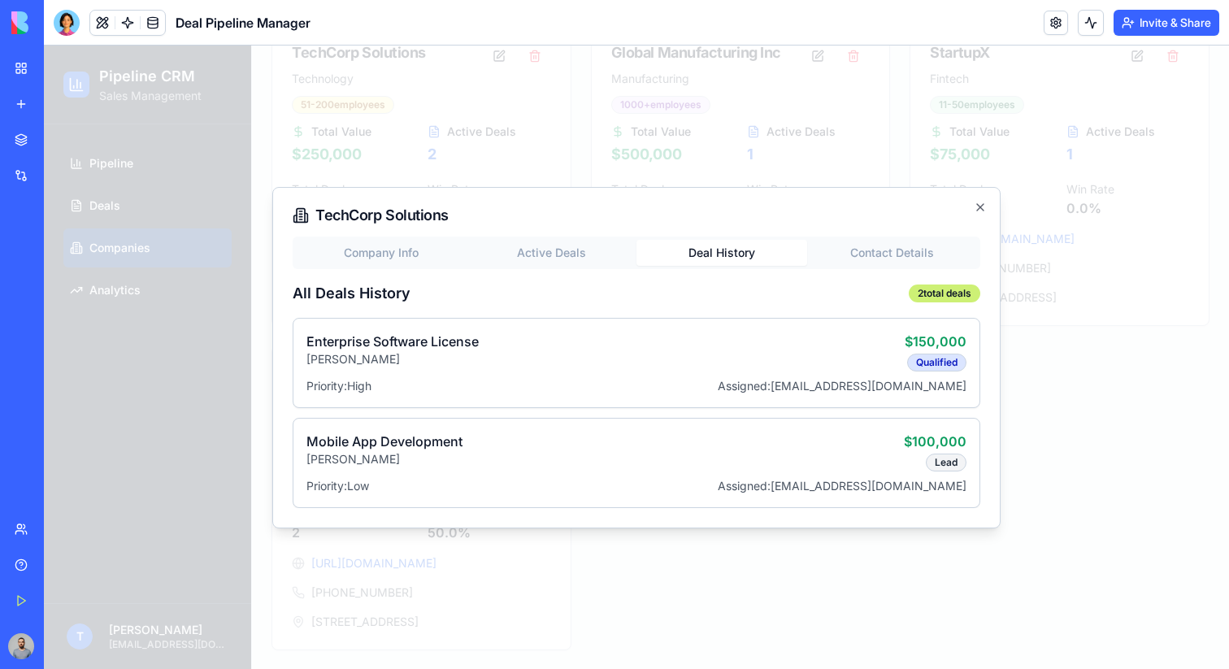
click at [876, 249] on div "TechCorp Solutions Company Info Active Deals Deal History Contact Details All D…" at bounding box center [636, 357] width 728 height 341
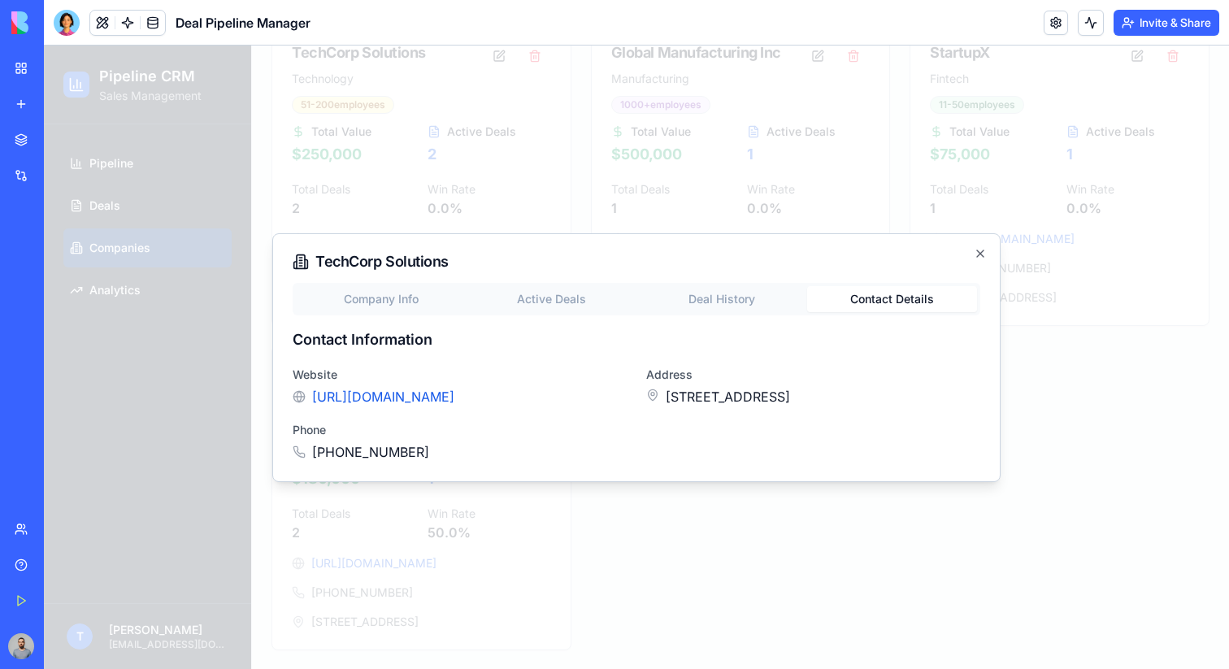
click at [871, 201] on div at bounding box center [636, 358] width 1185 height 624
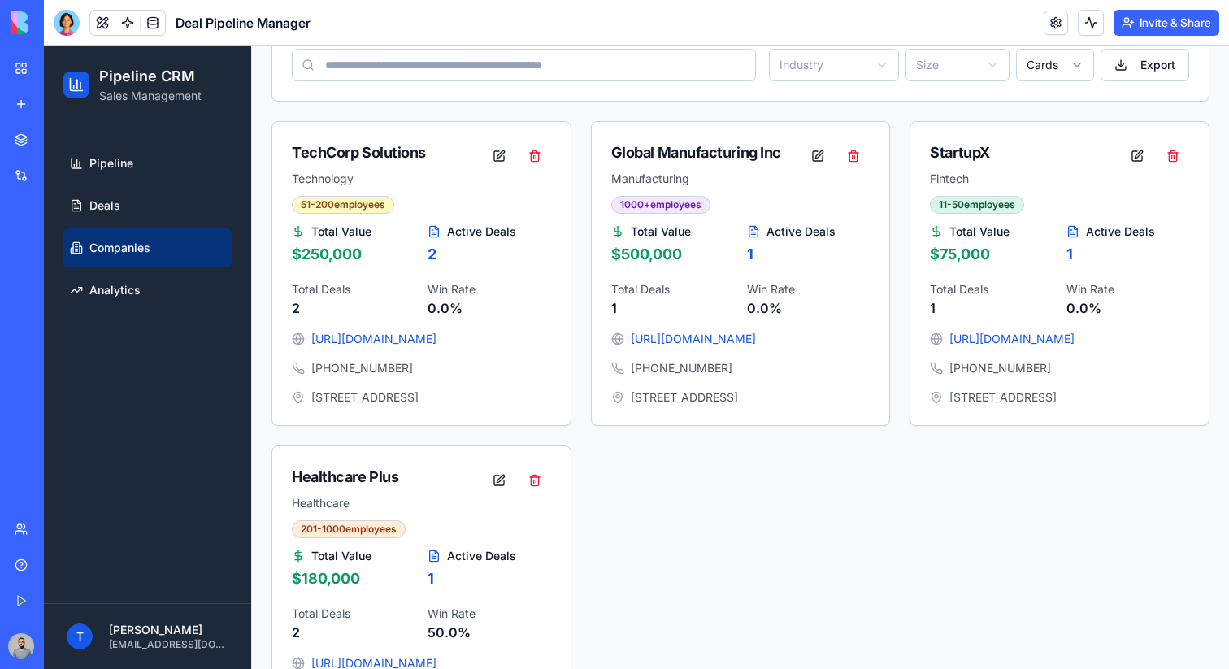
scroll to position [0, 0]
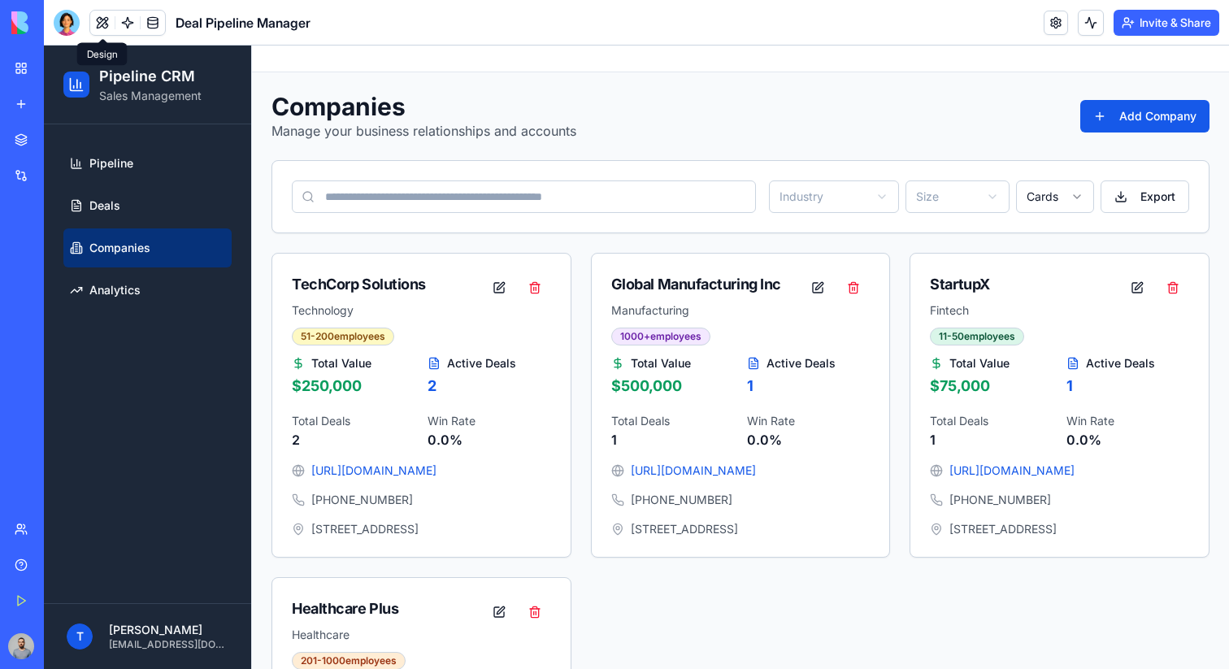
click at [100, 20] on button at bounding box center [102, 23] width 24 height 24
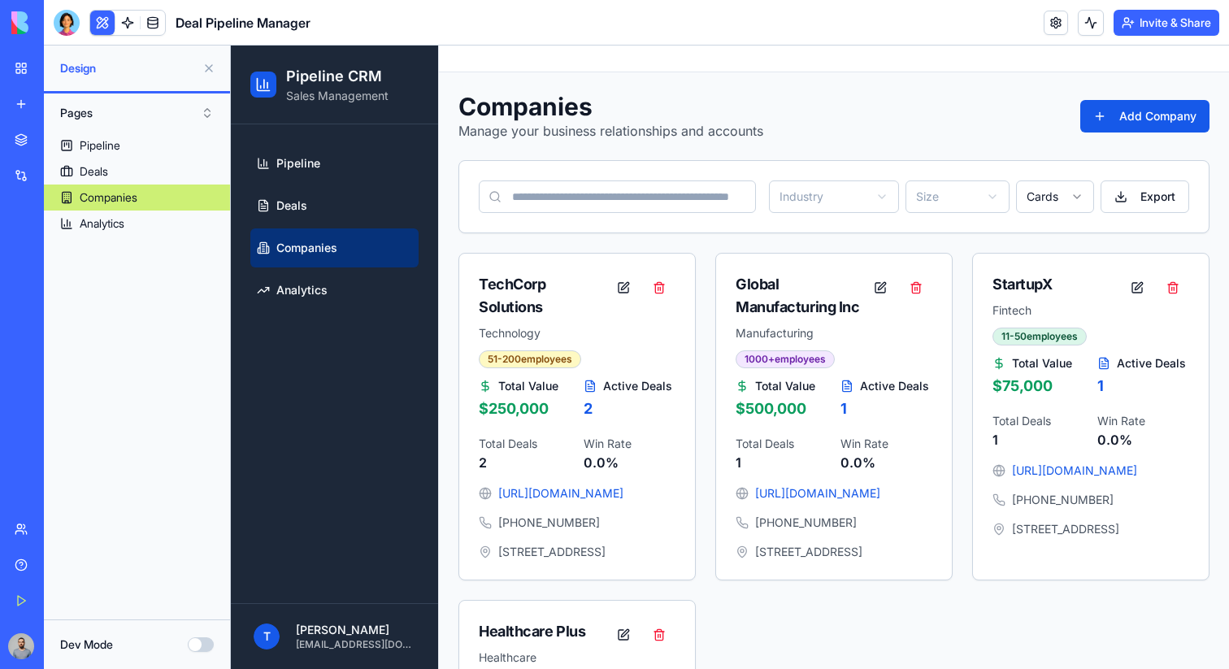
click at [137, 117] on button "Pages" at bounding box center [137, 113] width 170 height 26
click at [138, 167] on div "Components" at bounding box center [137, 172] width 162 height 26
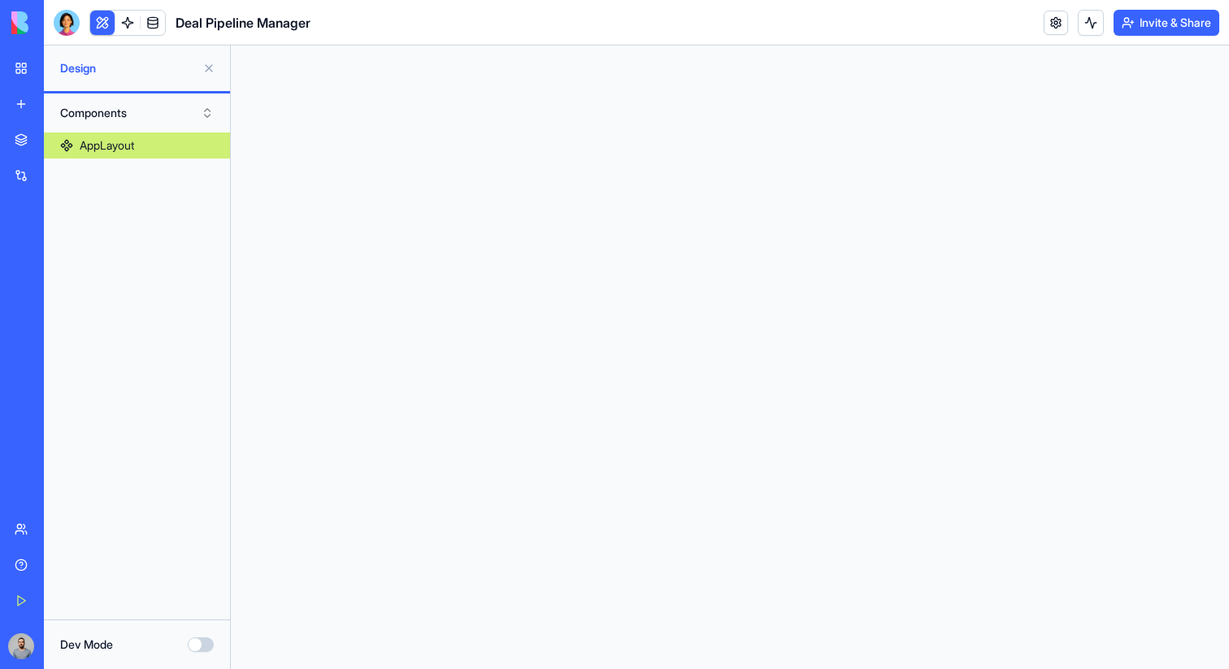
click at [147, 116] on button "Components" at bounding box center [137, 113] width 170 height 26
click at [147, 149] on div "Pages" at bounding box center [137, 146] width 162 height 26
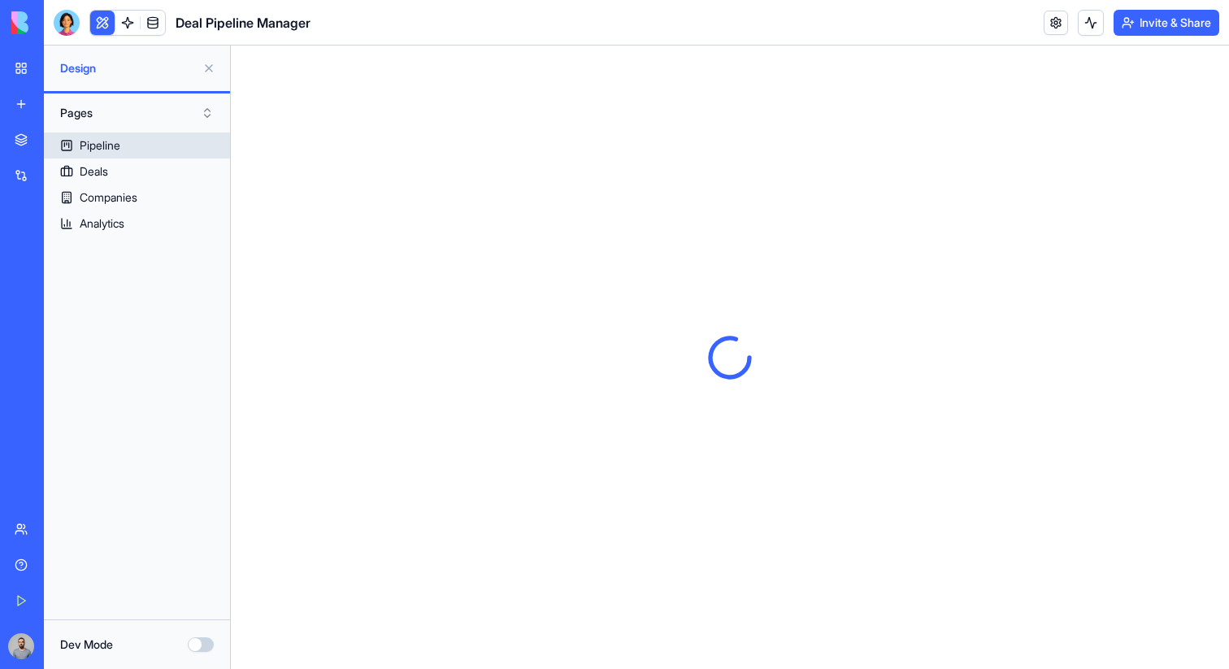
click at [157, 150] on link "Pipeline" at bounding box center [137, 146] width 186 height 26
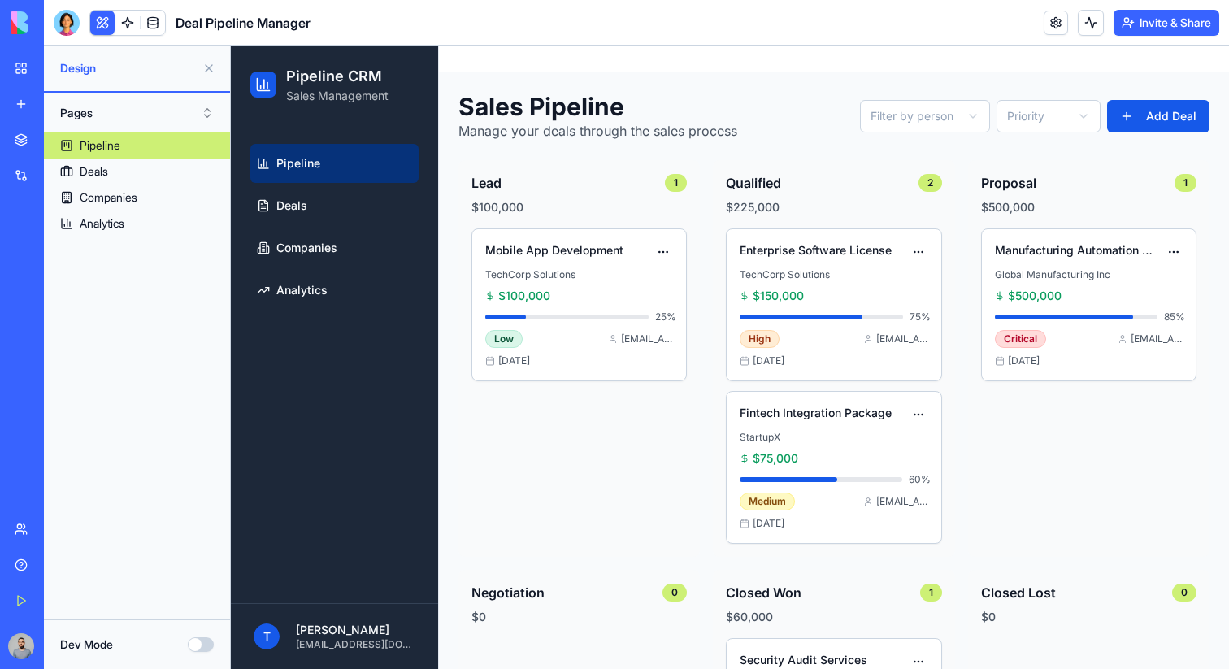
click at [216, 71] on button at bounding box center [209, 68] width 26 height 26
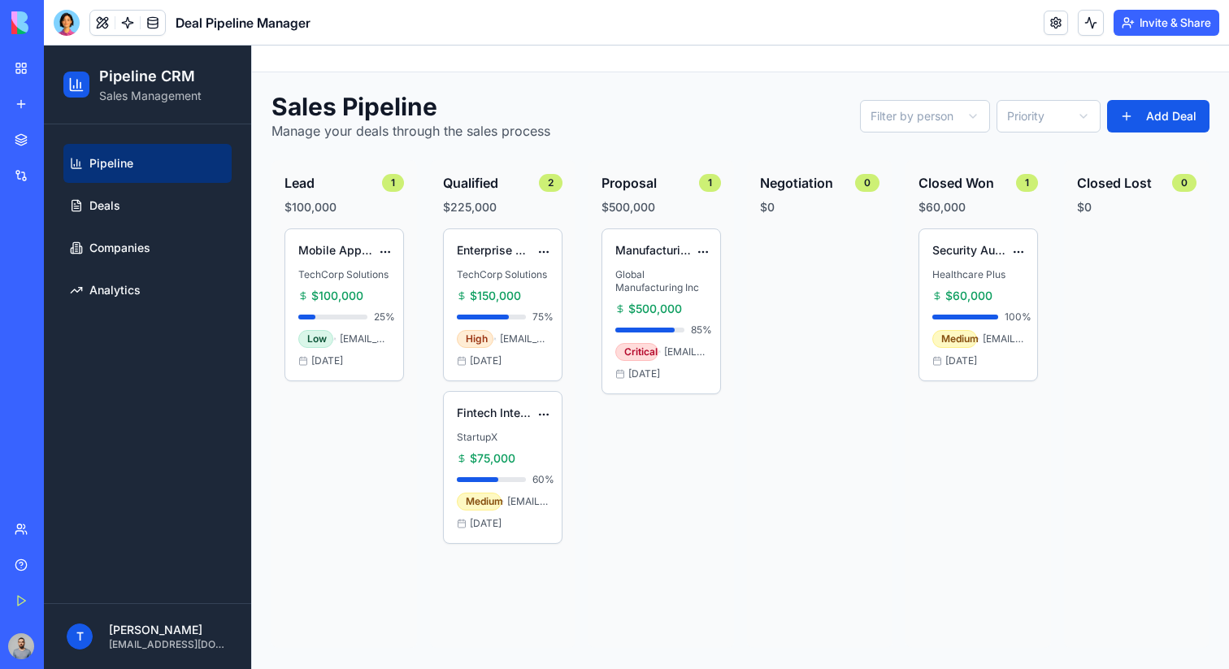
click at [16, 57] on link "My Workspace" at bounding box center [37, 68] width 65 height 33
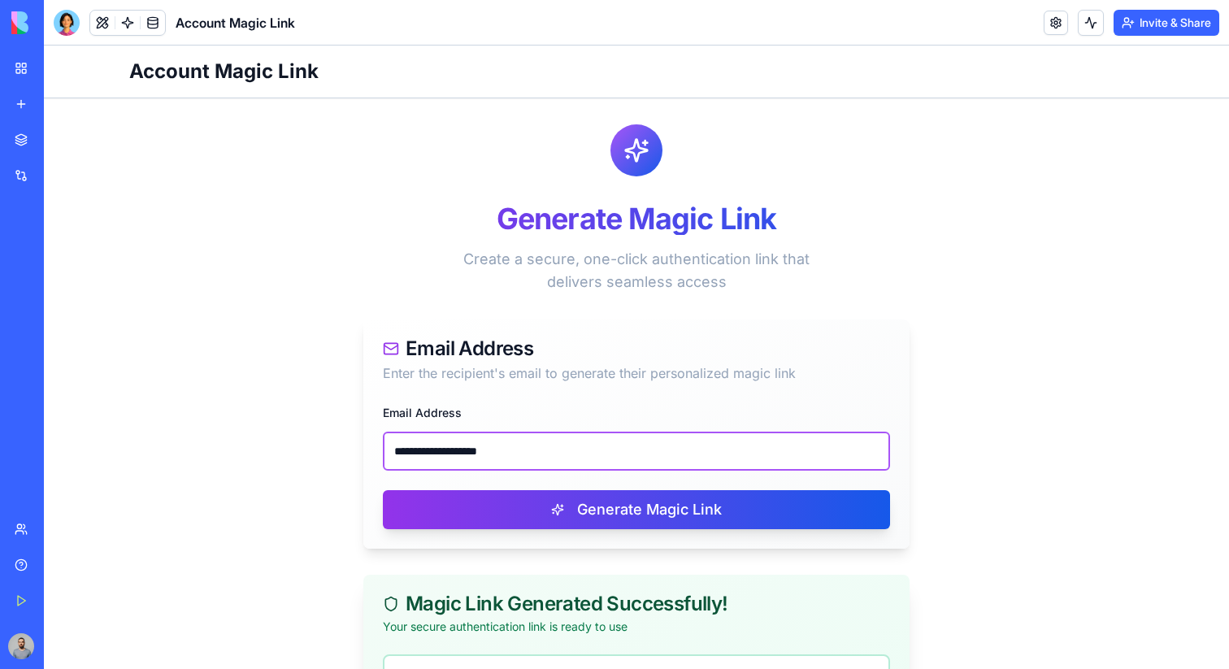
click at [551, 461] on input "**********" at bounding box center [636, 451] width 507 height 39
paste input "email"
paste input "****"
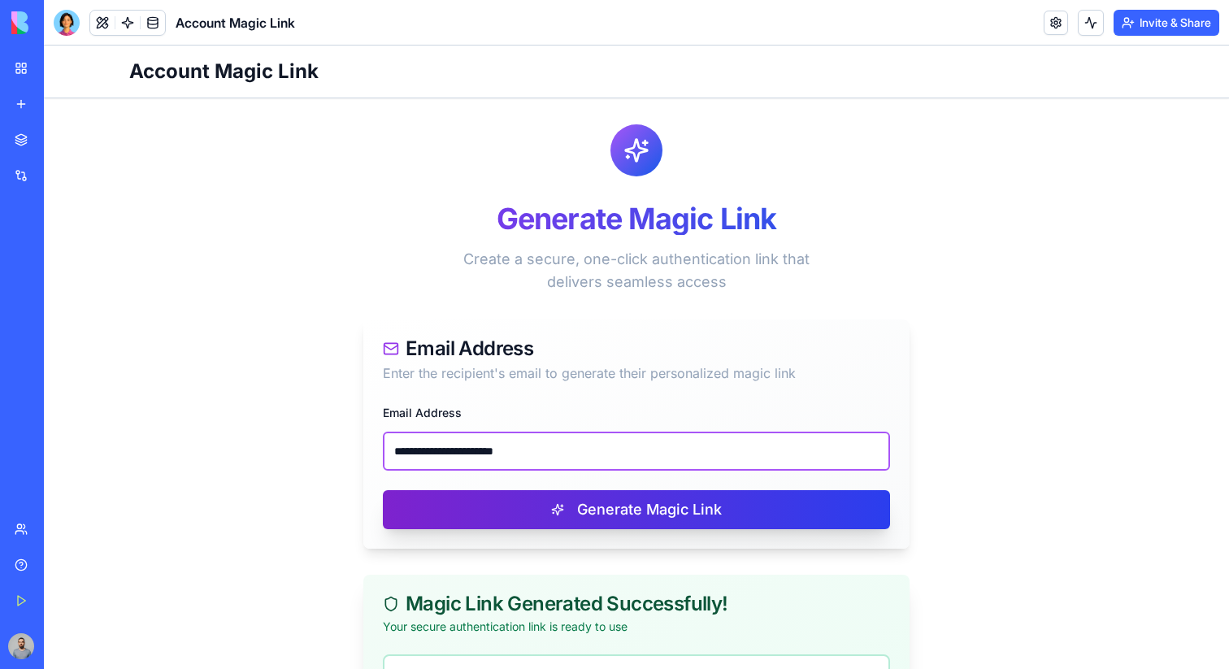
type input "**********"
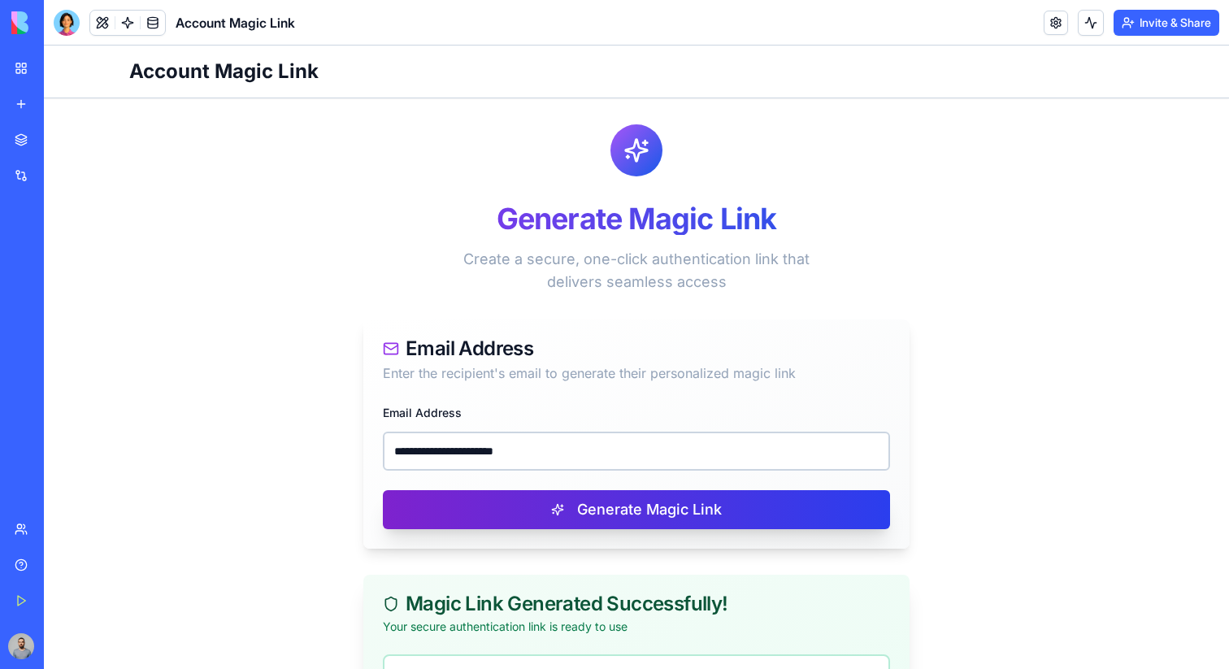
click at [603, 515] on button "Generate Magic Link" at bounding box center [636, 509] width 507 height 39
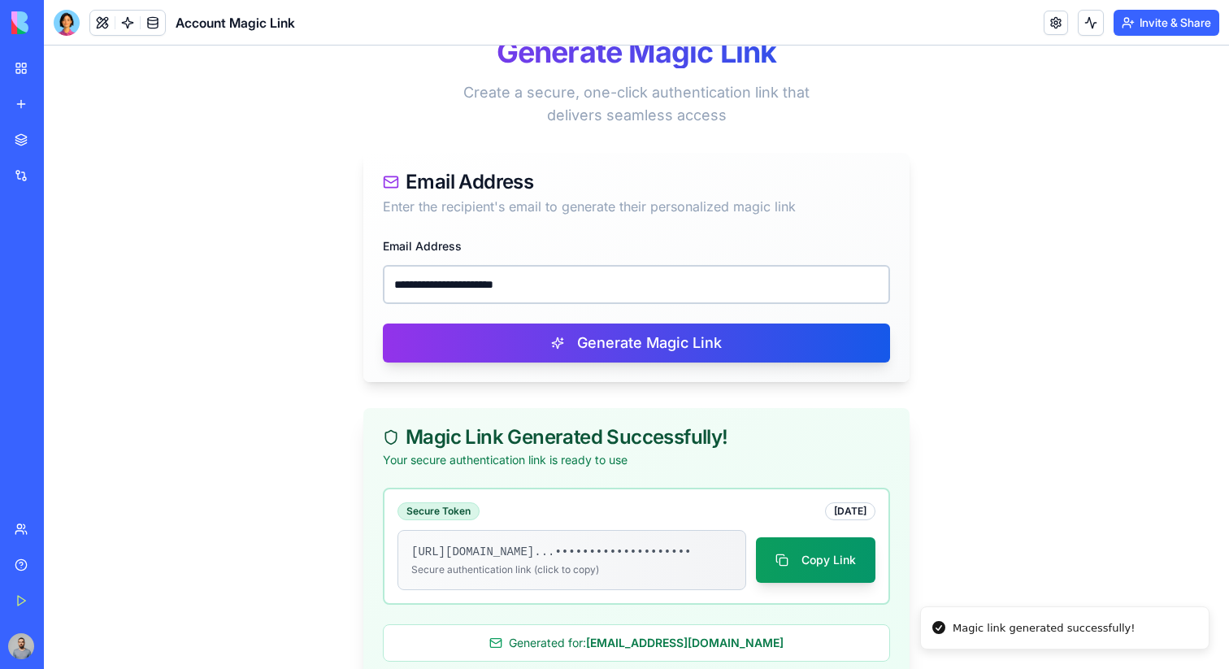
scroll to position [221, 0]
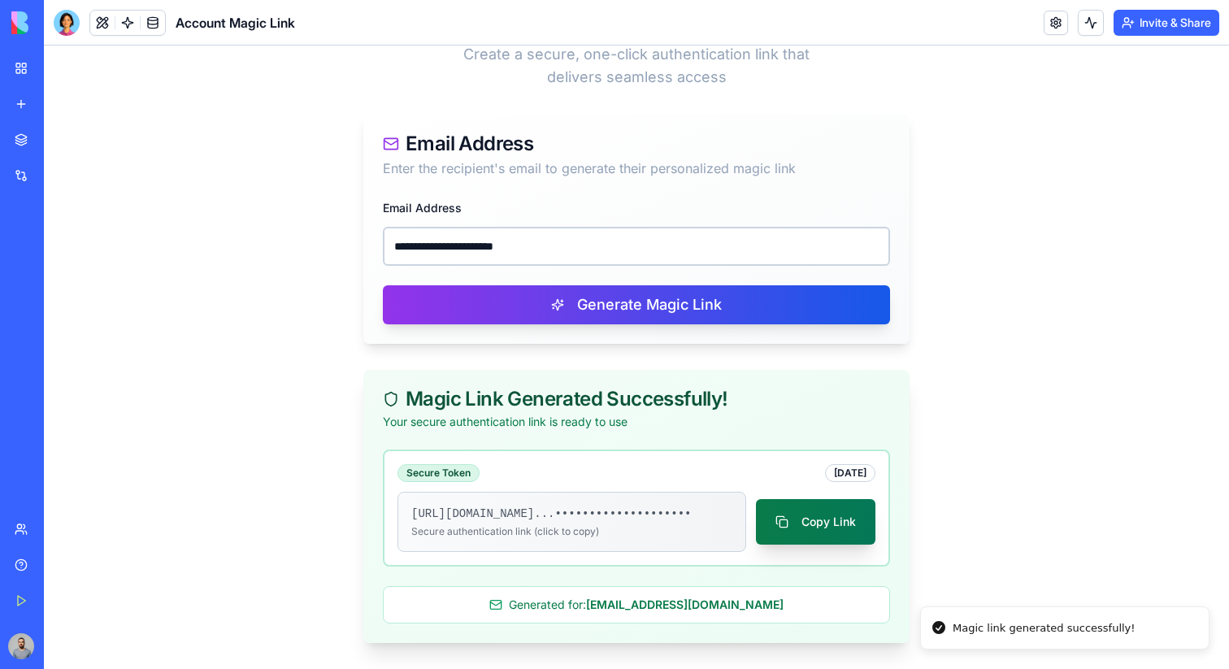
click at [820, 520] on button "Copy Link" at bounding box center [815, 522] width 119 height 46
